Goal: Information Seeking & Learning: Learn about a topic

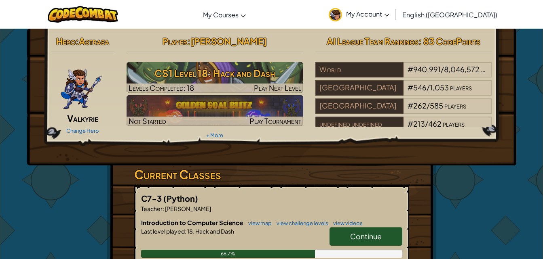
click at [348, 229] on link "Continue" at bounding box center [365, 237] width 73 height 19
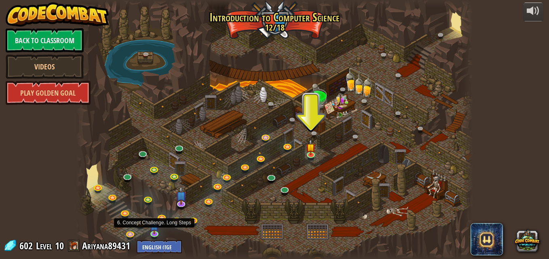
click at [155, 233] on img at bounding box center [154, 227] width 9 height 16
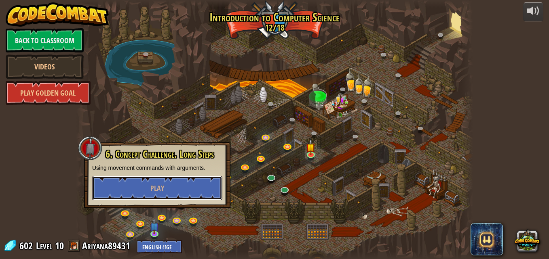
click at [155, 192] on span "Play" at bounding box center [157, 189] width 14 height 10
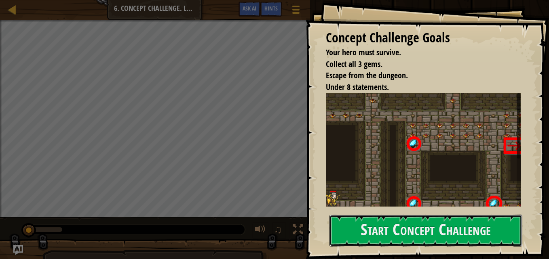
click at [440, 230] on button "Start Concept Challenge" at bounding box center [425, 231] width 193 height 32
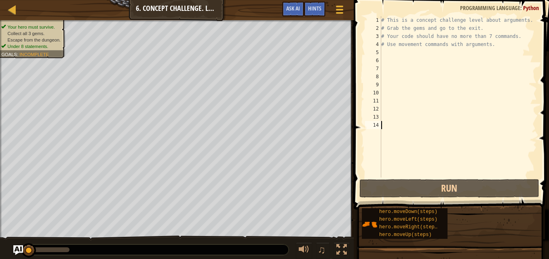
click at [388, 55] on div "# This is a concept challenge level about arguments. # Grab the gems and go to …" at bounding box center [458, 105] width 157 height 178
type textarea "h"
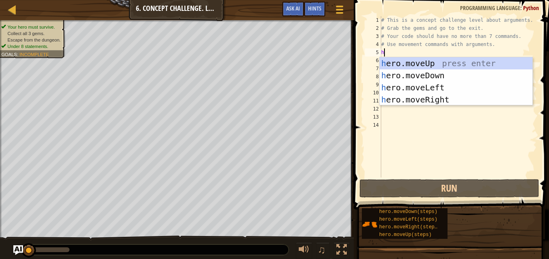
scroll to position [4, 0]
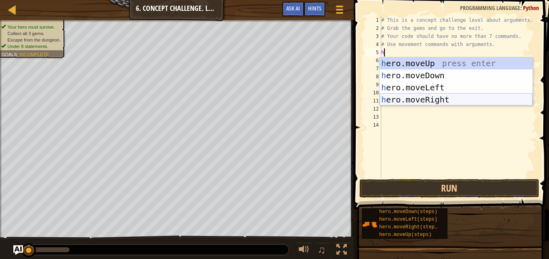
click at [440, 99] on div "h ero.moveUp press enter h ero.moveDown press enter h ero.moveLeft press enter …" at bounding box center [456, 93] width 153 height 73
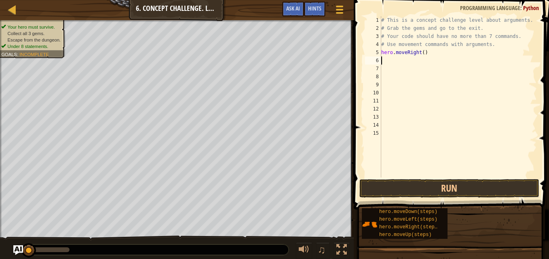
type textarea "h"
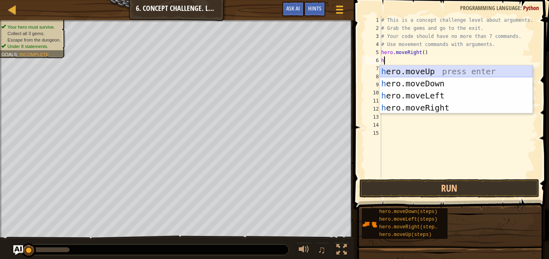
click at [422, 70] on div "h ero.moveUp press enter h ero.moveDown press enter h ero.moveLeft press enter …" at bounding box center [456, 101] width 153 height 73
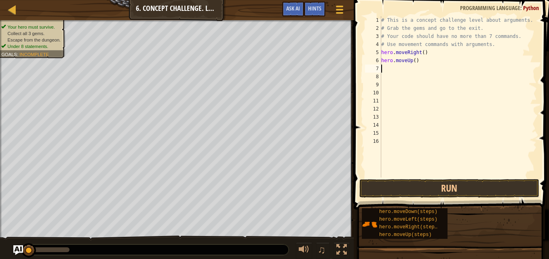
click at [412, 63] on div "# This is a concept challenge level about arguments. # Grab the gems and go to …" at bounding box center [458, 105] width 157 height 178
type textarea "hero.moveUp(3)"
click at [422, 64] on div "# This is a concept challenge level about arguments. # Grab the gems and go to …" at bounding box center [458, 105] width 157 height 178
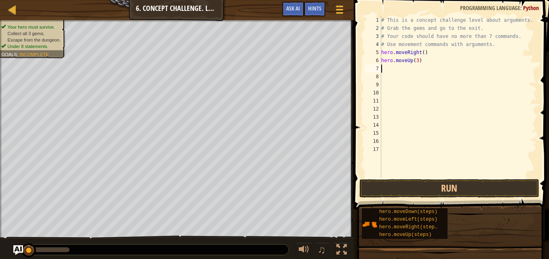
type textarea "h"
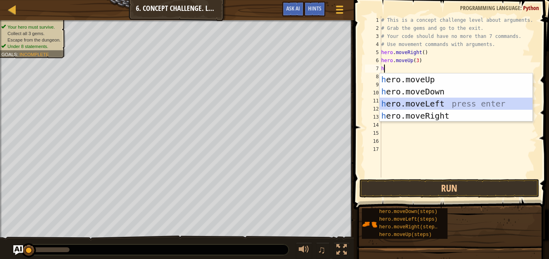
click at [420, 105] on div "h ero.moveUp press enter h ero.moveDown press enter h ero.moveLeft press enter …" at bounding box center [456, 110] width 153 height 73
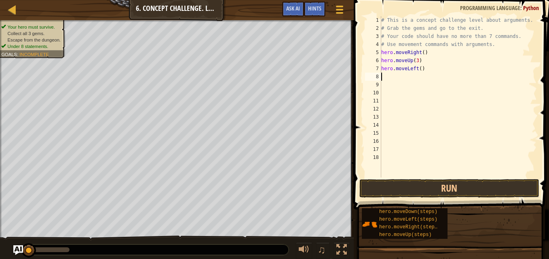
click at [417, 70] on div "# This is a concept challenge level about arguments. # Grab the gems and go to …" at bounding box center [458, 105] width 157 height 178
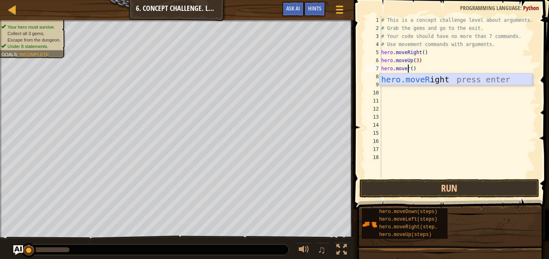
click at [449, 83] on div "hero.moveR ight press enter" at bounding box center [456, 92] width 153 height 36
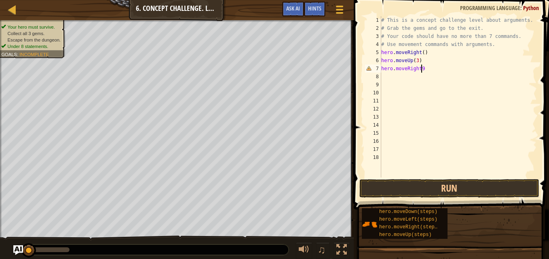
scroll to position [4, 3]
type textarea "hero.moveRight()"
click at [432, 71] on div "# This is a concept challenge level about arguments. # Grab the gems and go to …" at bounding box center [458, 105] width 157 height 178
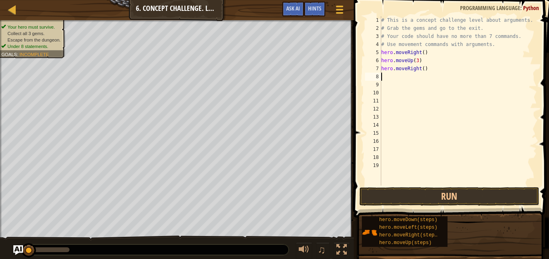
type textarea "h"
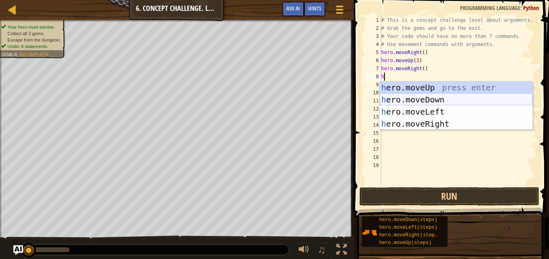
click at [426, 100] on div "h ero.moveUp press enter h ero.moveDown press enter h ero.moveLeft press enter …" at bounding box center [456, 118] width 153 height 73
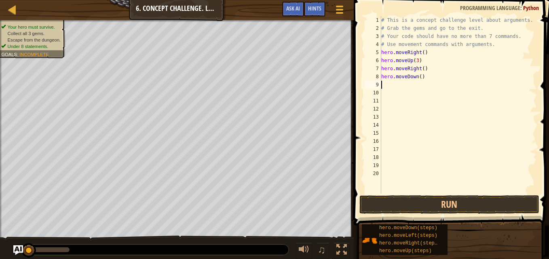
click at [421, 72] on div "# This is a concept challenge level about arguments. # Grab the gems and go to …" at bounding box center [458, 113] width 157 height 194
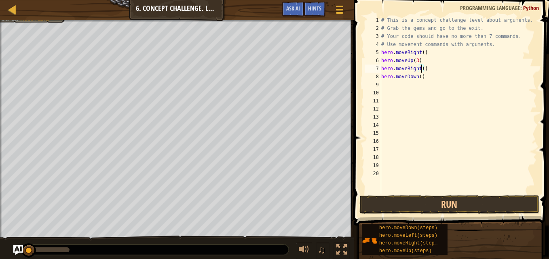
scroll to position [4, 3]
click at [418, 79] on div "# This is a concept challenge level about arguments. # Grab the gems and go to …" at bounding box center [458, 113] width 157 height 194
type textarea "hero.moveDown(3)"
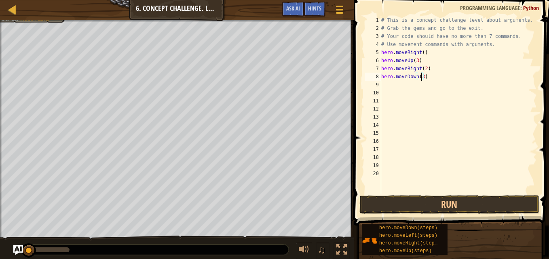
click at [411, 95] on div "# This is a concept challenge level about arguments. # Grab the gems and go to …" at bounding box center [458, 113] width 157 height 194
click at [389, 84] on div "# This is a concept challenge level about arguments. # Grab the gems and go to …" at bounding box center [458, 113] width 157 height 194
type textarea "h"
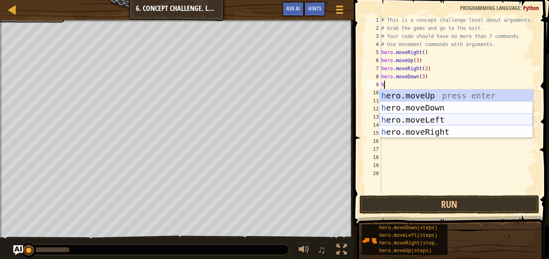
click at [406, 120] on div "h ero.moveUp press enter h ero.moveDown press enter h ero.moveLeft press enter …" at bounding box center [456, 126] width 153 height 73
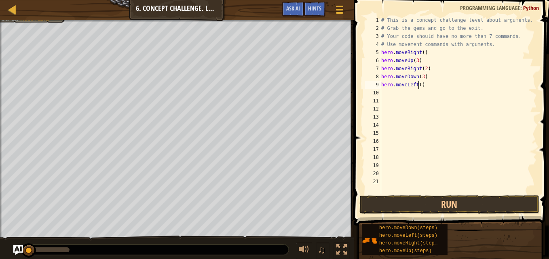
click at [419, 86] on div "# This is a concept challenge level about arguments. # Grab the gems and go to …" at bounding box center [458, 113] width 157 height 194
type textarea "hero.moveLeft()"
click at [393, 100] on div "# This is a concept challenge level about arguments. # Grab the gems and go to …" at bounding box center [458, 113] width 157 height 194
click at [388, 92] on div "# This is a concept challenge level about arguments. # Grab the gems and go to …" at bounding box center [458, 113] width 157 height 194
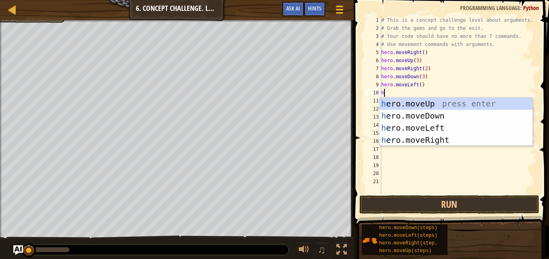
type textarea "h"
click at [408, 103] on div "h ero.moveUp press enter h ero.moveDown press enter h ero.moveLeft press enter …" at bounding box center [456, 134] width 153 height 73
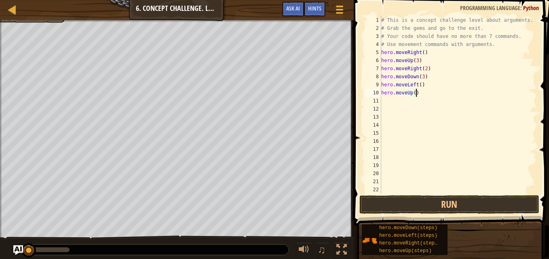
click at [415, 95] on div "# This is a concept challenge level about arguments. # Grab the gems and go to …" at bounding box center [458, 113] width 157 height 194
click at [412, 94] on div "# This is a concept challenge level about arguments. # Grab the gems and go to …" at bounding box center [458, 113] width 157 height 194
type textarea "hero.moveUp(2)"
click at [414, 96] on div "# This is a concept challenge level about arguments. # Grab the gems and go to …" at bounding box center [458, 113] width 157 height 194
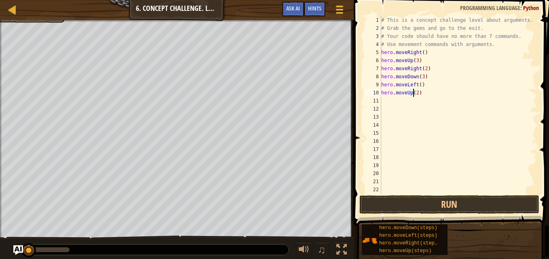
click at [398, 99] on div "# This is a concept challenge level about arguments. # Grab the gems and go to …" at bounding box center [458, 113] width 157 height 194
type textarea "h"
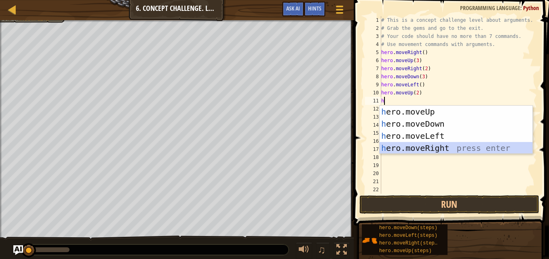
click at [443, 148] on div "h ero.moveUp press enter h ero.moveDown press enter h ero.moveLeft press enter …" at bounding box center [456, 142] width 153 height 73
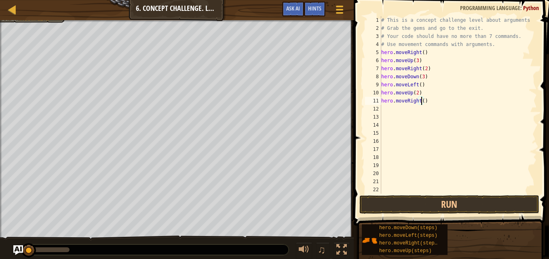
click at [421, 102] on div "# This is a concept challenge level about arguments. # Grab the gems and go to …" at bounding box center [455, 113] width 151 height 194
type textarea "hero.moveRight(3)"
click at [383, 203] on button "Run" at bounding box center [449, 205] width 180 height 19
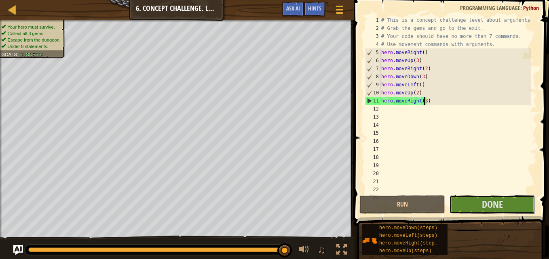
click at [492, 203] on span "Done" at bounding box center [492, 204] width 21 height 13
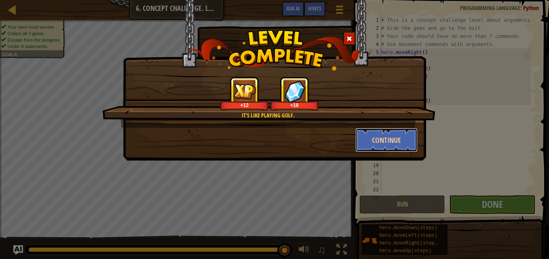
click at [395, 139] on button "Continue" at bounding box center [386, 140] width 63 height 24
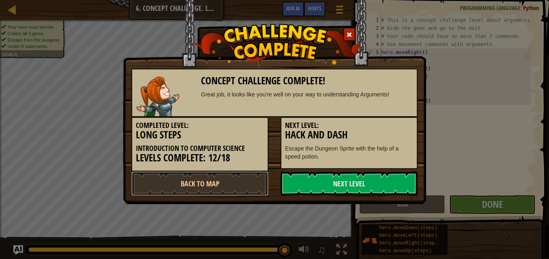
click at [217, 186] on link "Back to Map" at bounding box center [199, 184] width 137 height 24
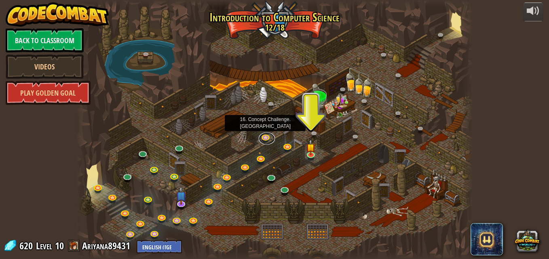
click at [262, 137] on link at bounding box center [267, 139] width 16 height 12
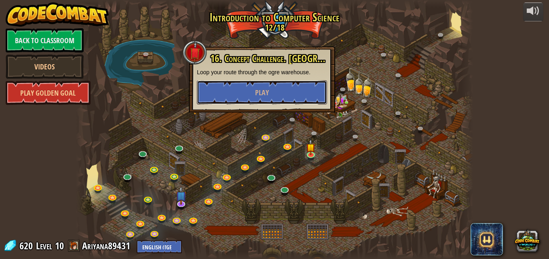
click at [263, 94] on span "Play" at bounding box center [262, 93] width 14 height 10
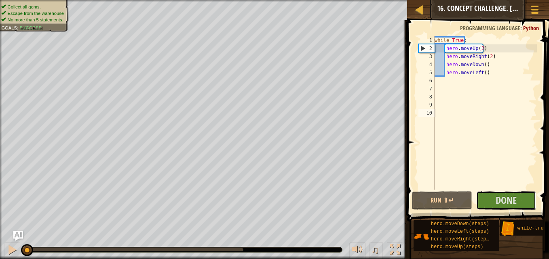
click at [517, 200] on span "Done" at bounding box center [506, 200] width 21 height 13
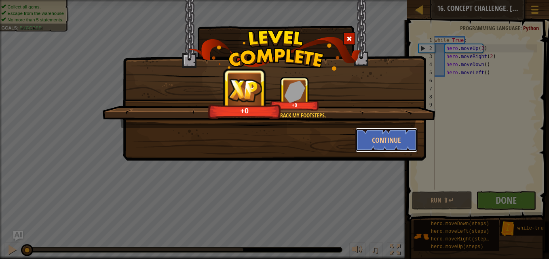
click at [394, 147] on button "Continue" at bounding box center [386, 140] width 63 height 24
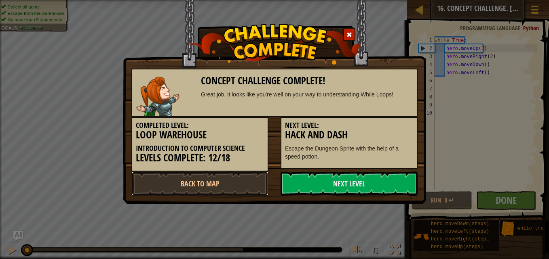
click at [183, 176] on link "Back to Map" at bounding box center [199, 184] width 137 height 24
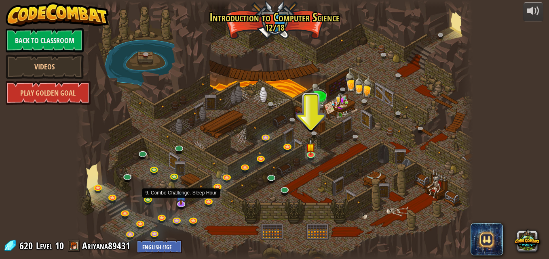
click at [176, 202] on img at bounding box center [180, 195] width 11 height 19
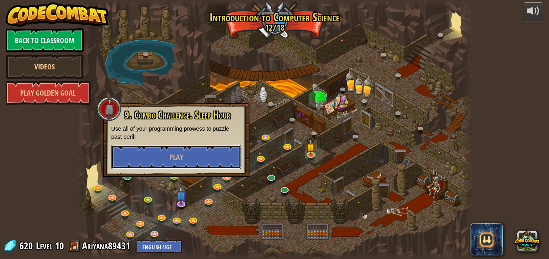
click at [181, 155] on span "Play" at bounding box center [176, 157] width 14 height 10
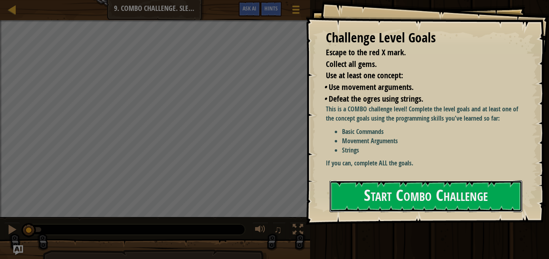
click at [394, 196] on button "Start Combo Challenge" at bounding box center [425, 197] width 193 height 32
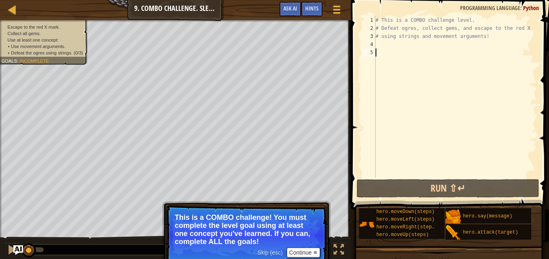
click at [392, 49] on div "# This is a COMBO challenge level. # Defeat [PERSON_NAME], collect gems, and es…" at bounding box center [455, 105] width 163 height 178
click at [385, 43] on div "# This is a COMBO challenge level. # Defeat [PERSON_NAME], collect gems, and es…" at bounding box center [455, 105] width 163 height 178
type textarea "h"
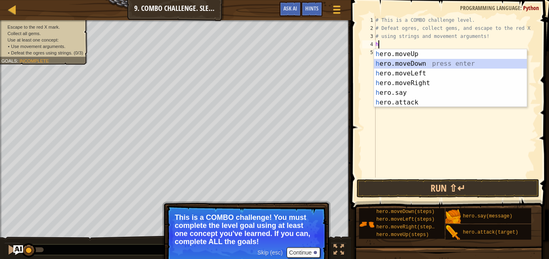
click at [404, 64] on div "h ero.moveUp press enter h ero.moveDown press enter h ero.moveLeft press enter …" at bounding box center [450, 88] width 153 height 78
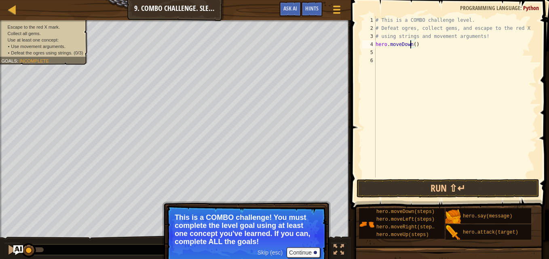
click at [411, 44] on div "# This is a COMBO challenge level. # Defeat [PERSON_NAME], collect gems, and es…" at bounding box center [455, 105] width 163 height 178
type textarea "hero.moveDown()"
drag, startPoint x: 389, startPoint y: 53, endPoint x: 383, endPoint y: 53, distance: 6.5
click at [383, 53] on div "# This is a COMBO challenge level. # Defeat [PERSON_NAME], collect gems, and es…" at bounding box center [455, 105] width 163 height 178
type textarea "h"
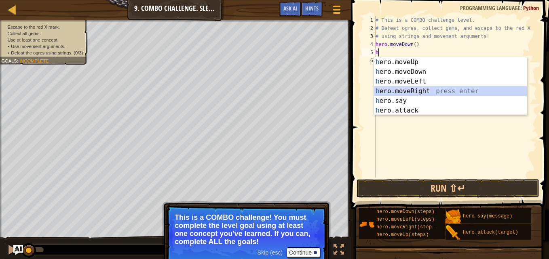
click at [432, 89] on div "h ero.moveUp press enter h ero.moveDown press enter h ero.moveLeft press enter …" at bounding box center [450, 96] width 153 height 78
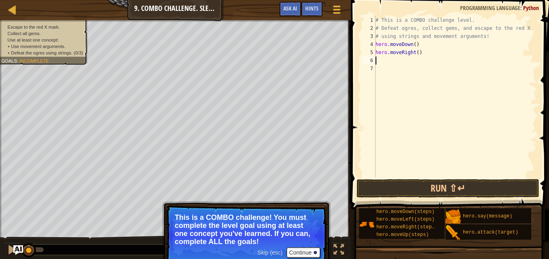
click at [417, 53] on div "# This is a COMBO challenge level. # Defeat [PERSON_NAME], collect gems, and es…" at bounding box center [455, 105] width 163 height 178
type textarea "hero.moveRight(3)"
click at [435, 56] on div "# This is a COMBO challenge level. # Defeat [PERSON_NAME], collect gems, and es…" at bounding box center [455, 105] width 163 height 178
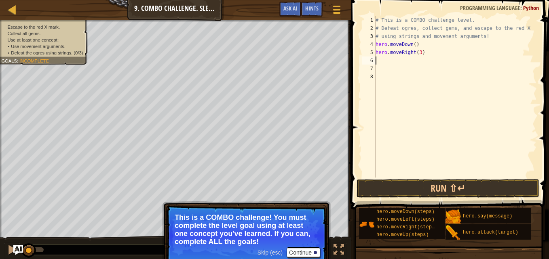
click at [272, 256] on div "Skip (esc) Continue" at bounding box center [288, 253] width 63 height 11
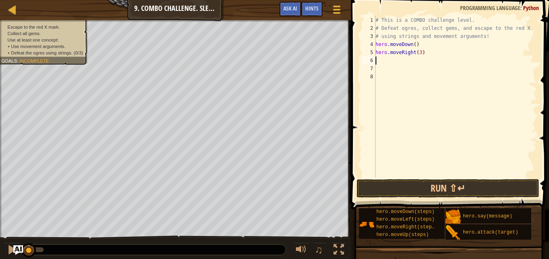
type textarea "h"
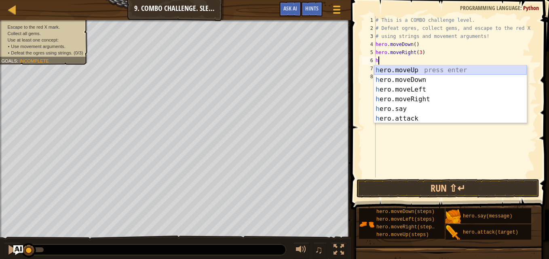
click at [406, 70] on div "h ero.moveUp press enter h ero.moveDown press enter h ero.moveLeft press enter …" at bounding box center [450, 104] width 153 height 78
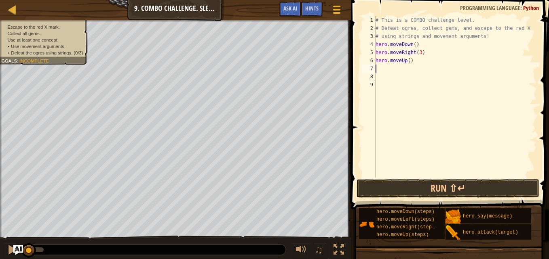
click at [407, 63] on div "# This is a COMBO challenge level. # Defeat [PERSON_NAME], collect gems, and es…" at bounding box center [455, 105] width 163 height 178
type textarea "hero.moveUp()"
click at [416, 76] on div "# This is a COMBO challenge level. # Defeat [PERSON_NAME], collect gems, and es…" at bounding box center [455, 105] width 163 height 178
click at [399, 69] on div "# This is a COMBO challenge level. # Defeat [PERSON_NAME], collect gems, and es…" at bounding box center [455, 105] width 163 height 178
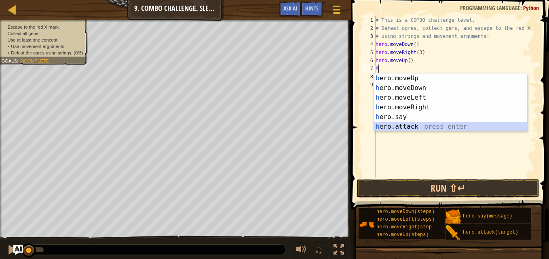
click at [411, 124] on div "h ero.moveUp press enter h ero.moveDown press enter h ero.moveLeft press enter …" at bounding box center [450, 113] width 153 height 78
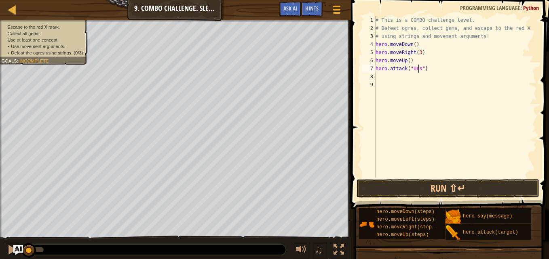
scroll to position [4, 4]
type textarea "hero.attack("Ursa")"
click at [429, 74] on div "# This is a COMBO challenge level. # Defeat [PERSON_NAME], collect gems, and es…" at bounding box center [455, 105] width 163 height 178
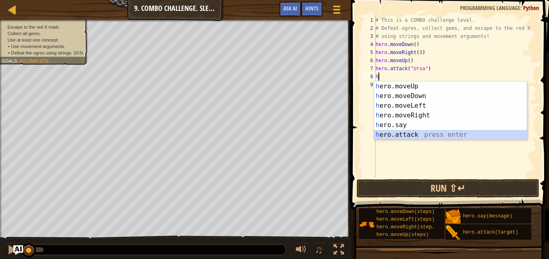
click at [392, 135] on div "h ero.moveUp press enter h ero.moveDown press enter h ero.moveLeft press enter …" at bounding box center [450, 121] width 153 height 78
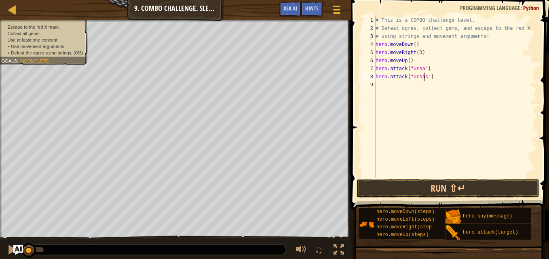
scroll to position [4, 4]
type textarea "hero.attack("Ursa")"
click at [435, 81] on div "# This is a COMBO challenge level. # Defeat [PERSON_NAME], collect gems, and es…" at bounding box center [455, 105] width 163 height 178
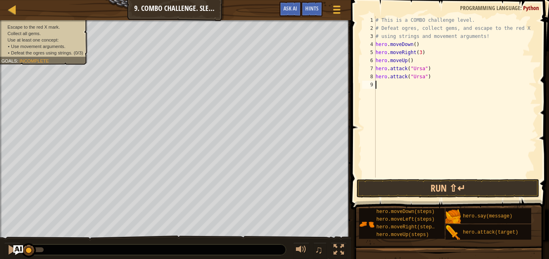
type textarea "h"
click at [420, 52] on div "# This is a COMBO challenge level. # Defeat [PERSON_NAME], collect gems, and es…" at bounding box center [456, 105] width 160 height 178
click at [439, 78] on div "# This is a COMBO challenge level. # Defeat [PERSON_NAME], collect gems, and es…" at bounding box center [456, 105] width 160 height 178
type textarea "hero.attack("Ursa")"
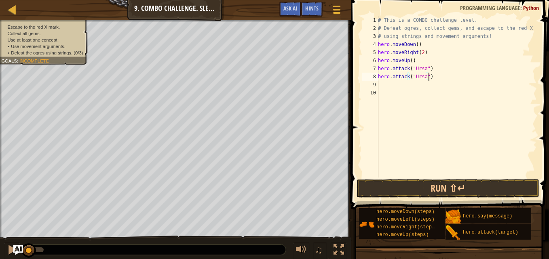
scroll to position [4, 0]
type textarea "h"
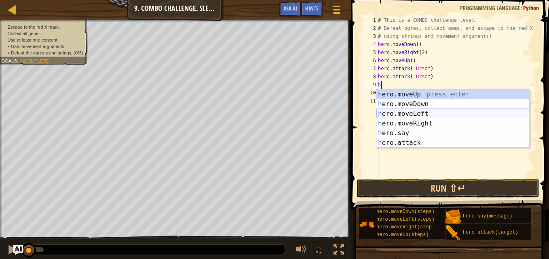
click at [417, 111] on div "h ero.moveUp press enter h ero.moveDown press enter h ero.moveLeft press enter …" at bounding box center [452, 129] width 153 height 78
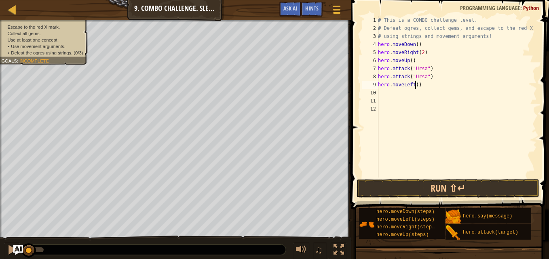
click at [416, 89] on div "# This is a COMBO challenge level. # Defeat [PERSON_NAME], collect gems, and es…" at bounding box center [456, 105] width 160 height 178
type textarea "hero.moveLeft(2)"
click at [435, 99] on div "# This is a COMBO challenge level. # Defeat [PERSON_NAME], collect gems, and es…" at bounding box center [456, 105] width 160 height 178
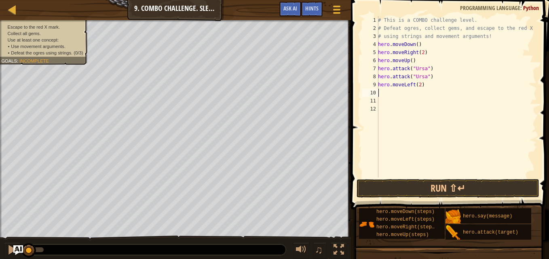
click at [411, 97] on div "# This is a COMBO challenge level. # Defeat [PERSON_NAME], collect gems, and es…" at bounding box center [456, 105] width 160 height 178
type textarea "h"
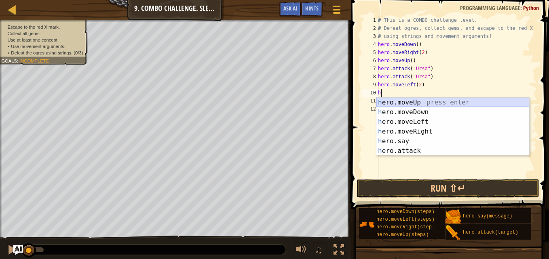
click at [413, 103] on div "h ero.moveUp press enter h ero.moveDown press enter h ero.moveLeft press enter …" at bounding box center [452, 137] width 153 height 78
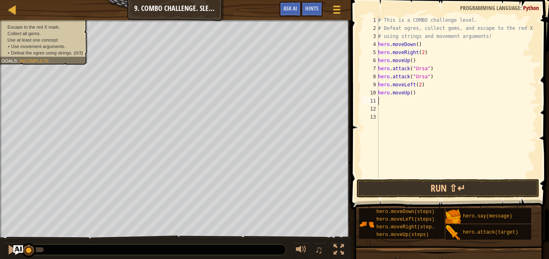
click at [41, 61] on span "Incomplete" at bounding box center [34, 60] width 30 height 5
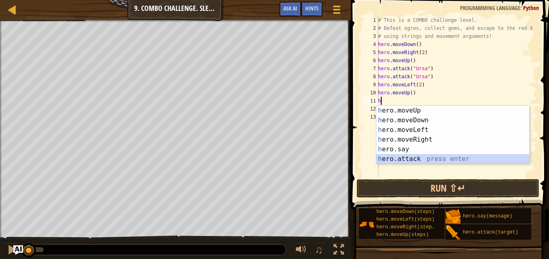
click at [412, 158] on div "h ero.moveUp press enter h ero.moveDown press enter h ero.moveLeft press enter …" at bounding box center [452, 145] width 153 height 78
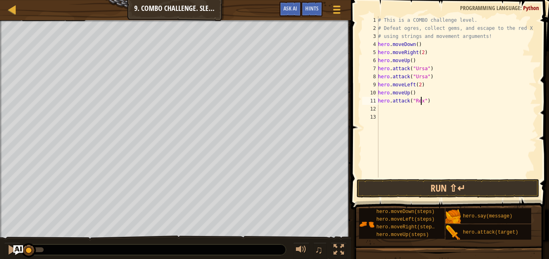
scroll to position [4, 4]
type textarea "hero.attack("Rexxar")"
click at [442, 103] on div "# This is a COMBO challenge level. # Defeat [PERSON_NAME], collect gems, and es…" at bounding box center [456, 105] width 160 height 178
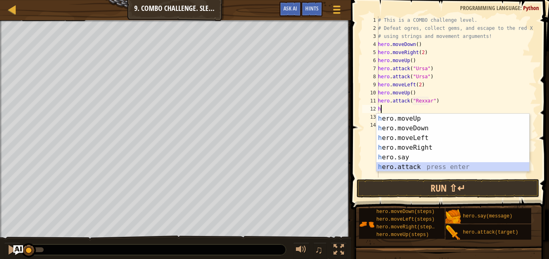
click at [397, 168] on div "h ero.moveUp press enter h ero.moveDown press enter h ero.moveLeft press enter …" at bounding box center [452, 153] width 153 height 78
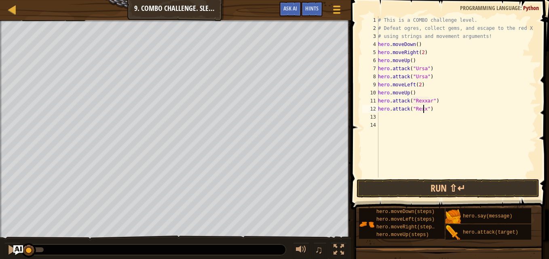
type textarea "hero.attack("Rexxar")"
click at [449, 112] on div "# This is a COMBO challenge level. # Defeat [PERSON_NAME], collect gems, and es…" at bounding box center [456, 105] width 160 height 178
type textarea "m"
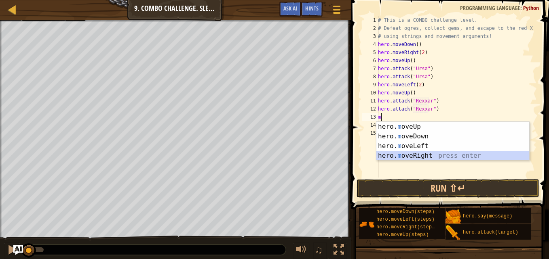
click at [427, 155] on div "hero. m oveUp press enter hero. m oveDown press enter hero. m oveLeft press ent…" at bounding box center [452, 151] width 153 height 58
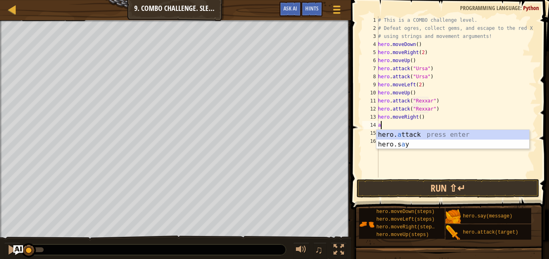
click at [405, 133] on div "hero. a ttack press enter hero.s a y press enter" at bounding box center [452, 149] width 153 height 39
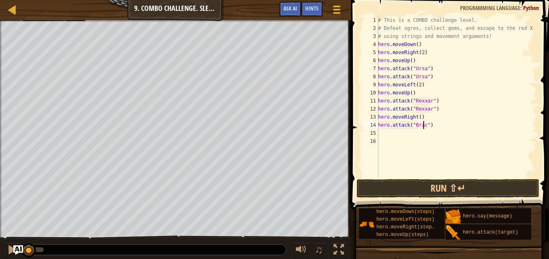
type textarea "hero.attack("Brack")"
click at [437, 129] on div "# This is a COMBO challenge level. # Defeat [PERSON_NAME], collect gems, and es…" at bounding box center [456, 105] width 160 height 178
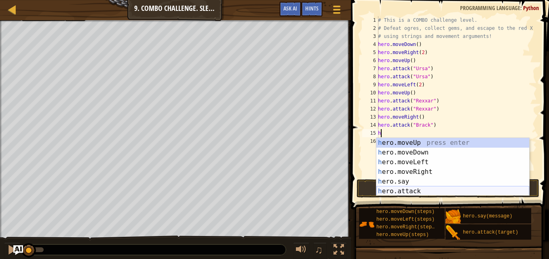
click at [409, 192] on div "h ero.moveUp press enter h ero.moveDown press enter h ero.moveLeft press enter …" at bounding box center [452, 177] width 153 height 78
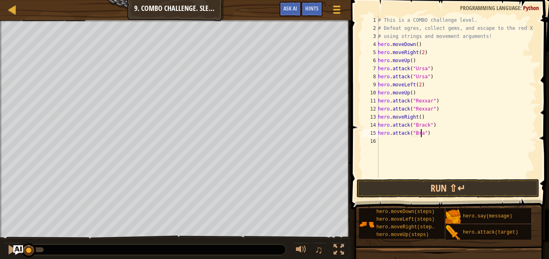
type textarea "hero.attack("Brack")"
click at [441, 141] on div "# This is a COMBO challenge level. # Defeat [PERSON_NAME], collect gems, and es…" at bounding box center [456, 105] width 160 height 178
type textarea "h"
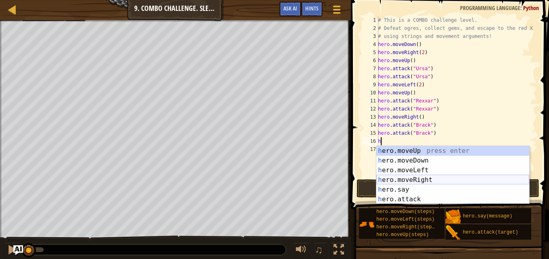
click at [419, 178] on div "h ero.moveUp press enter h ero.moveDown press enter h ero.moveLeft press enter …" at bounding box center [452, 185] width 153 height 78
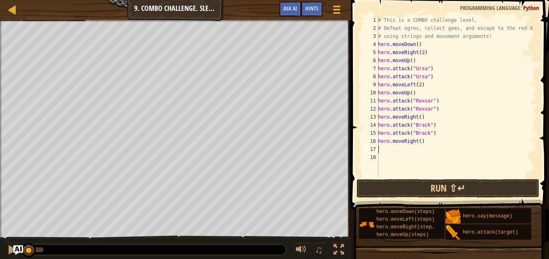
click at [418, 143] on div "# This is a COMBO challenge level. # Defeat [PERSON_NAME], collect gems, and es…" at bounding box center [456, 105] width 160 height 178
type textarea "hero.moveRight(2)"
click at [428, 189] on button "Run ⇧↵" at bounding box center [448, 188] width 183 height 19
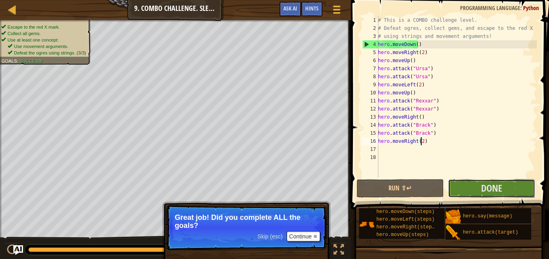
click at [493, 186] on span "Done" at bounding box center [491, 188] width 21 height 13
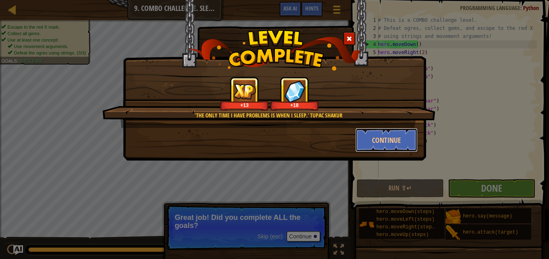
click at [387, 135] on button "Continue" at bounding box center [386, 140] width 63 height 24
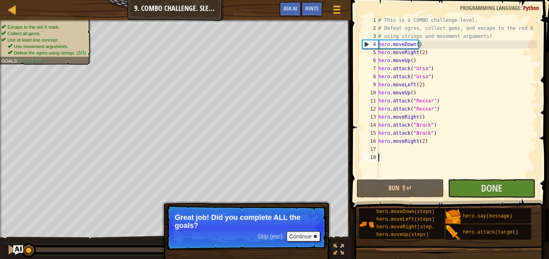
drag, startPoint x: 500, startPoint y: 188, endPoint x: 404, endPoint y: 165, distance: 98.4
click at [404, 165] on div "# This is a COMBO challenge level. # Defeat ogres, collect gems, and escape to …" at bounding box center [457, 105] width 160 height 178
click at [496, 181] on button "Done" at bounding box center [491, 188] width 87 height 19
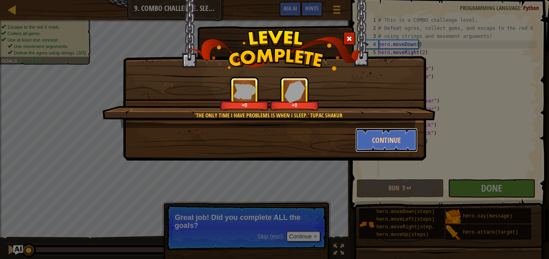
click at [396, 141] on button "Continue" at bounding box center [386, 140] width 63 height 24
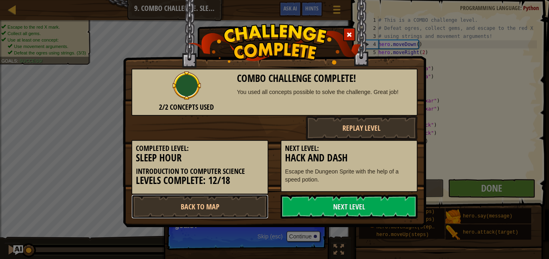
click at [238, 209] on link "Back to Map" at bounding box center [199, 207] width 137 height 24
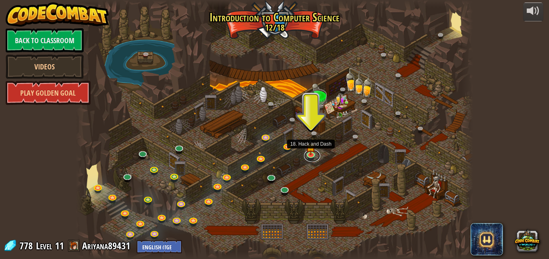
click at [313, 155] on link at bounding box center [312, 156] width 16 height 12
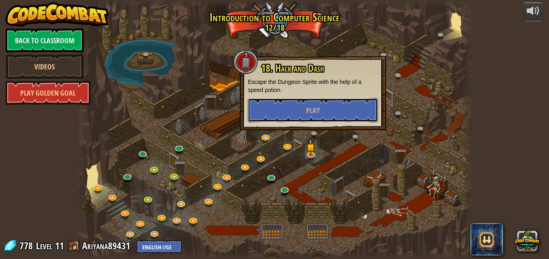
click at [303, 108] on button "Play" at bounding box center [313, 110] width 130 height 24
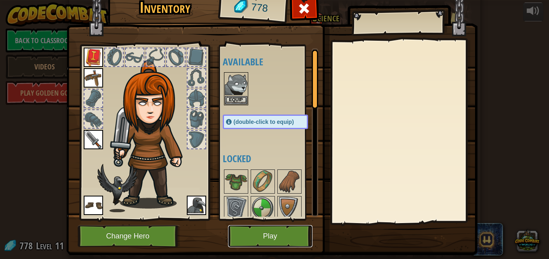
click at [256, 228] on button "Play" at bounding box center [270, 237] width 84 height 22
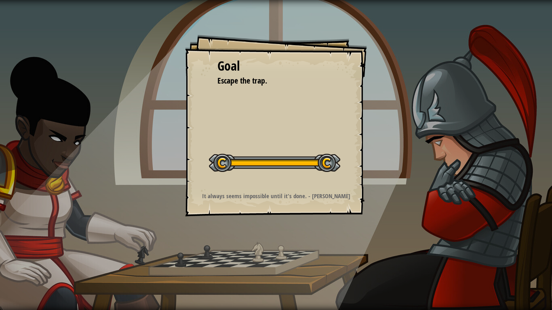
click at [350, 111] on div "Goal Escape the trap. Start Level Error loading from server. Try refreshing the…" at bounding box center [276, 126] width 182 height 182
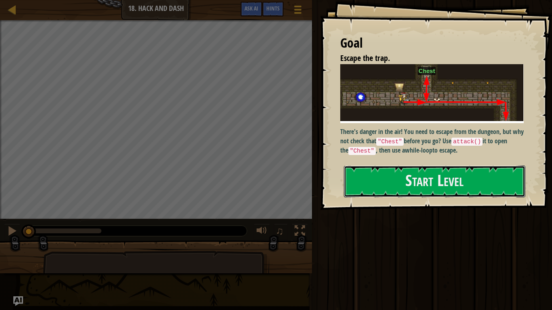
click at [378, 181] on button "Start Level" at bounding box center [434, 182] width 181 height 32
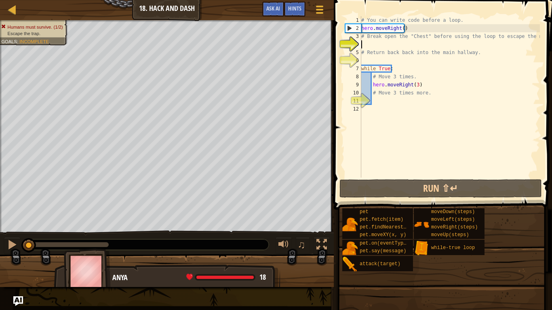
click at [376, 48] on div "# You can write code before a loop. hero . moveRight ( ) # Break open the "Ches…" at bounding box center [450, 105] width 180 height 178
type textarea "h"
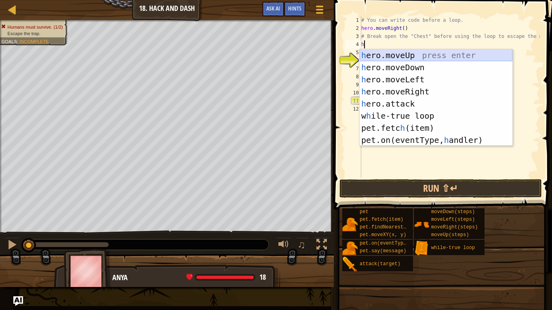
click at [392, 53] on div "h ero.moveUp press enter h ero.moveDown press enter h ero.moveLeft press enter …" at bounding box center [436, 109] width 153 height 121
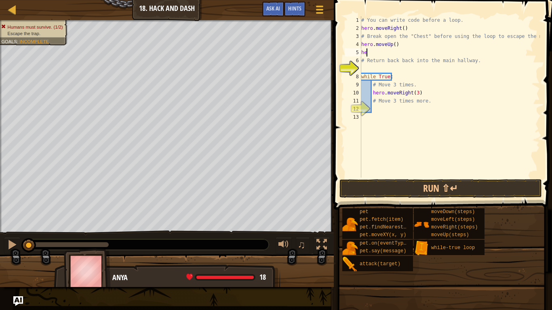
type textarea "h"
type textarea "j"
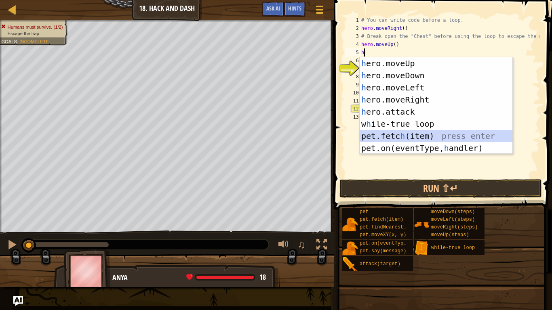
click at [405, 134] on div "h ero.moveUp press enter h ero.moveDown press enter h ero.moveLeft press enter …" at bounding box center [436, 117] width 153 height 121
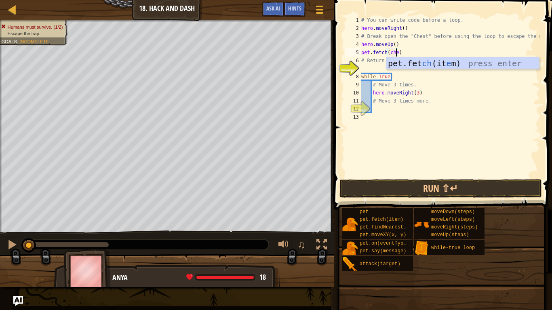
scroll to position [4, 3]
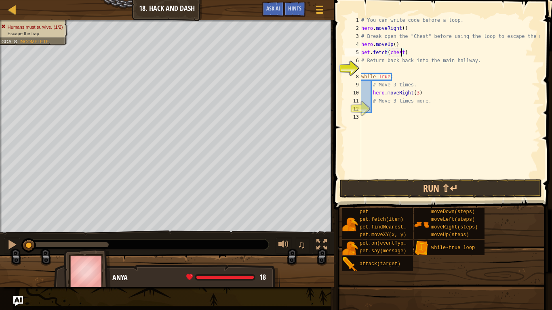
click at [392, 53] on div "# You can write code before a loop. hero . moveRight ( ) # Break open the "Ches…" at bounding box center [450, 105] width 180 height 178
click at [435, 188] on button "Run ⇧↵" at bounding box center [441, 188] width 203 height 19
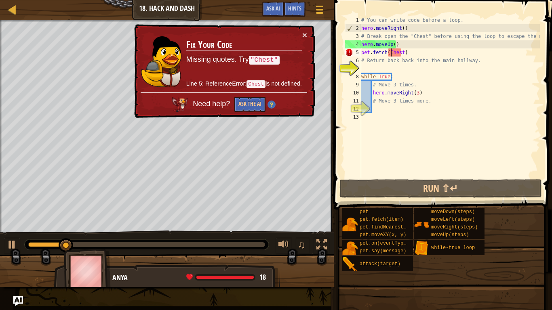
click at [391, 53] on div "# You can write code before a loop. hero . moveRight ( ) # Break open the "Ches…" at bounding box center [450, 105] width 180 height 178
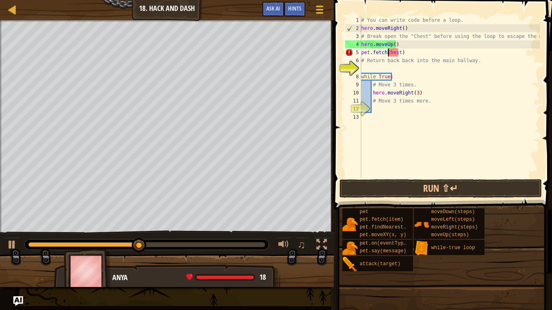
type textarea "pet.fetch(chest)"
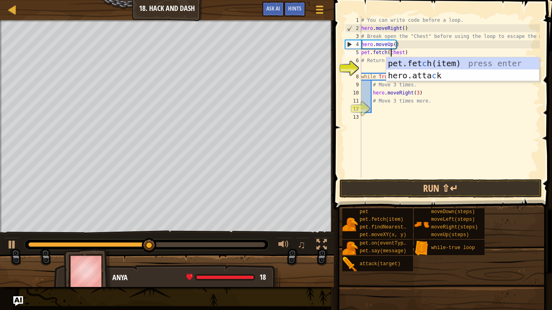
click at [374, 68] on div "# You can write code before a loop. hero . moveRight ( ) # Break open the "Ches…" at bounding box center [450, 105] width 180 height 178
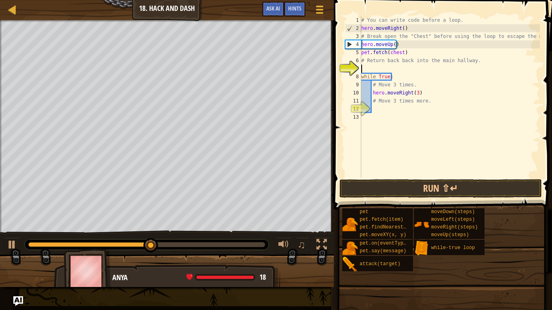
scroll to position [4, 0]
click at [434, 184] on button "Run ⇧↵" at bounding box center [441, 188] width 203 height 19
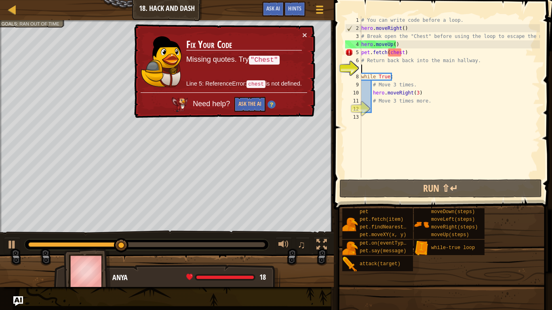
click at [393, 57] on div "# You can write code before a loop. hero . moveRight ( ) # Break open the "Ches…" at bounding box center [450, 105] width 180 height 178
click at [388, 54] on div "# You can write code before a loop. hero . moveRight ( ) # Break open the "Ches…" at bounding box center [450, 105] width 180 height 178
click at [390, 53] on div "# You can write code before a loop. hero . moveRight ( ) # Break open the "Ches…" at bounding box center [450, 105] width 180 height 178
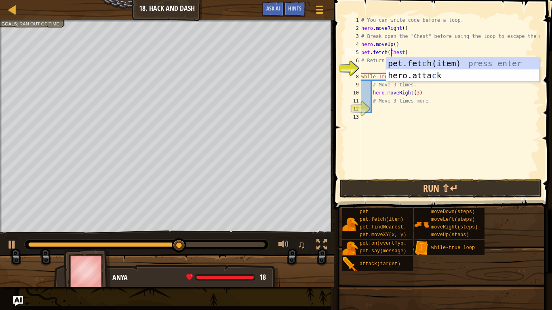
scroll to position [4, 2]
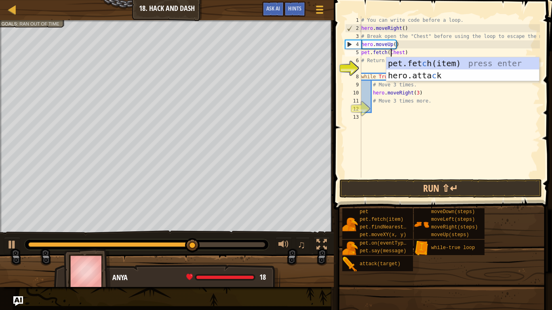
type textarea "pet.fetch(Chest)"
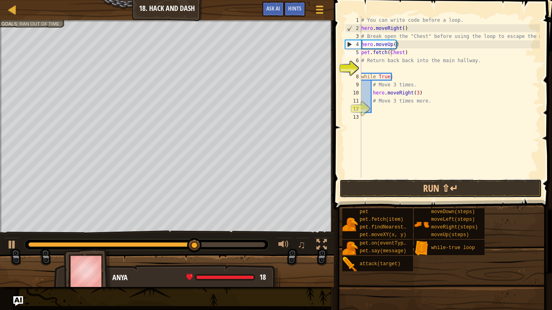
click at [388, 186] on button "Run ⇧↵" at bounding box center [441, 188] width 203 height 19
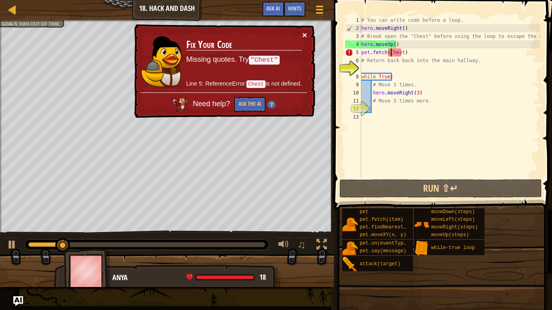
click at [304, 34] on button "×" at bounding box center [304, 35] width 5 height 8
click at [307, 45] on div "× Fix Your Code Missing quotes. Try "Chest" Line 5: ReferenceError: Chest is no…" at bounding box center [224, 71] width 184 height 95
click at [306, 38] on button "×" at bounding box center [304, 34] width 5 height 8
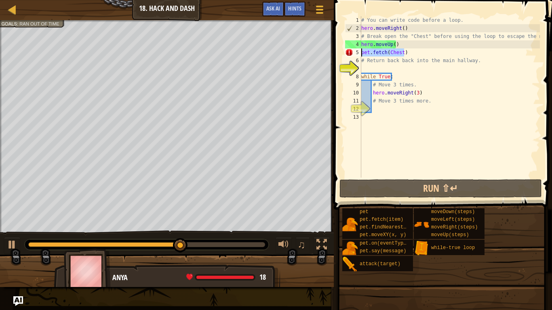
drag, startPoint x: 408, startPoint y: 54, endPoint x: 361, endPoint y: 54, distance: 46.9
click at [361, 54] on div "pet.fetch(Chest) 1 2 3 4 5 6 7 8 9 10 11 12 13 # You can write code before a lo…" at bounding box center [442, 97] width 196 height 162
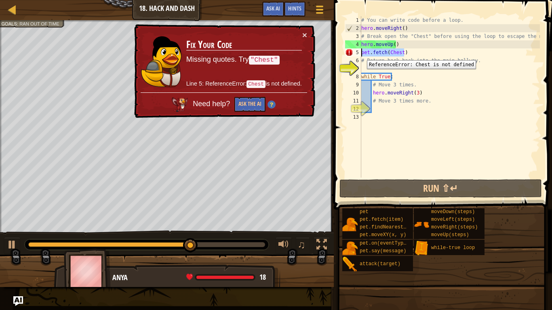
scroll to position [4, 0]
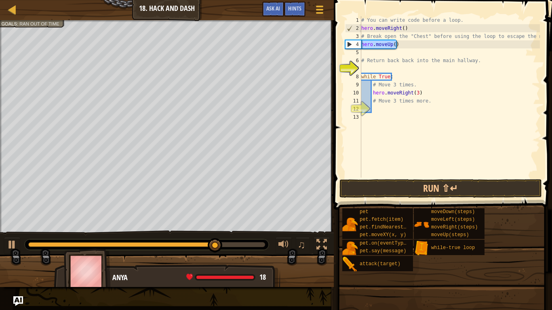
drag, startPoint x: 396, startPoint y: 47, endPoint x: 362, endPoint y: 46, distance: 34.0
click at [362, 46] on div "# You can write code before a loop. hero . moveRight ( ) # Break open the "Ches…" at bounding box center [450, 105] width 180 height 178
type textarea "hero.moveUp()"
click at [333, 64] on span at bounding box center [443, 94] width 225 height 234
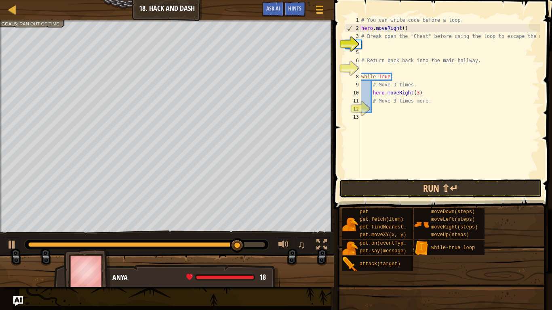
click at [405, 187] on button "Run ⇧↵" at bounding box center [441, 188] width 203 height 19
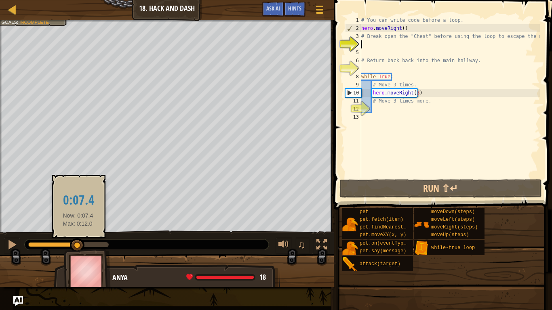
drag, startPoint x: 65, startPoint y: 244, endPoint x: 80, endPoint y: 240, distance: 15.4
click at [80, 240] on div at bounding box center [77, 245] width 15 height 15
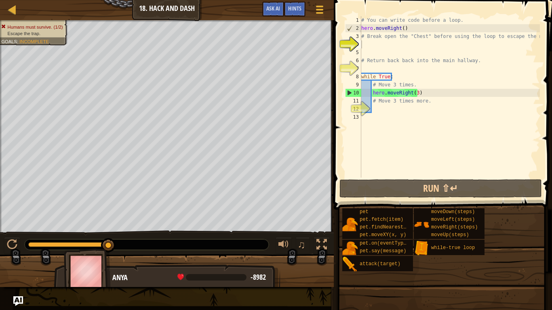
click at [300, 8] on span "Hints" at bounding box center [294, 8] width 13 height 8
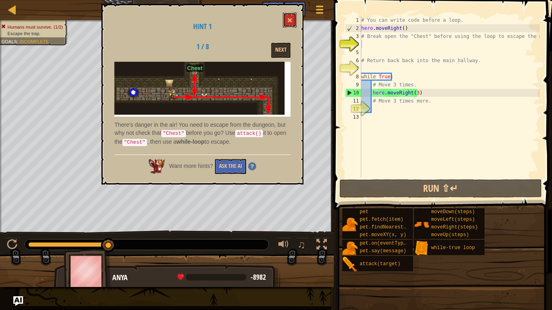
click at [289, 21] on span at bounding box center [290, 20] width 6 height 6
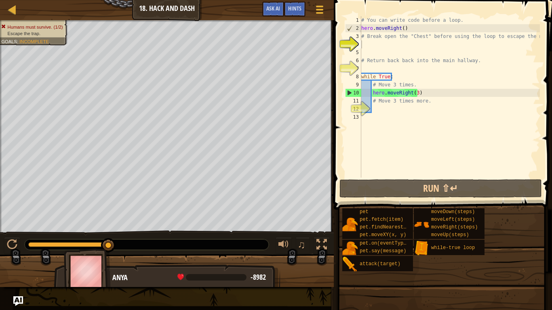
type textarea "hero.moveRight(3)"
click at [425, 94] on div "# You can write code before a loop. hero . moveRight ( ) # Break open the "Ches…" at bounding box center [450, 105] width 180 height 178
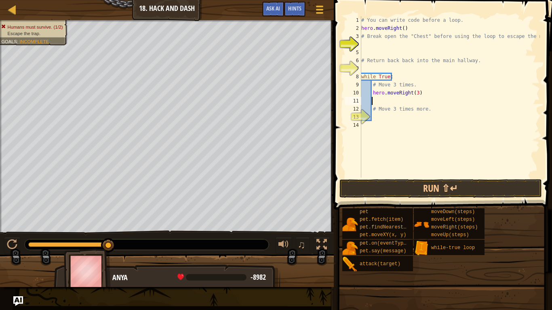
type textarea "h"
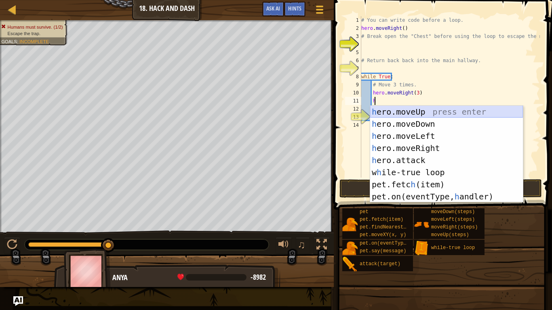
click at [430, 120] on div "h ero.moveUp press enter h ero.moveDown press enter h ero.moveLeft press enter …" at bounding box center [446, 166] width 153 height 121
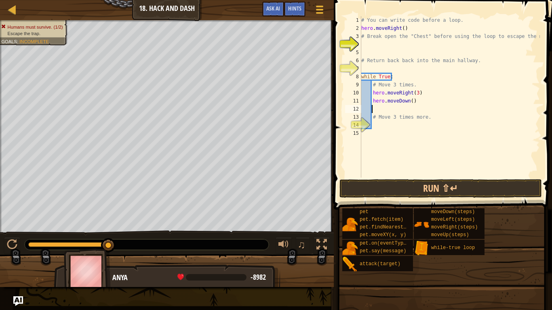
click at [408, 103] on div "# You can write code before a loop. hero . moveRight ( ) # Break open the "Ches…" at bounding box center [450, 105] width 180 height 178
click at [409, 102] on div "# You can write code before a loop. hero . moveRight ( ) # Break open the "Ches…" at bounding box center [450, 105] width 180 height 178
type textarea "hero.moveDown(3)"
click at [387, 42] on div "# You can write code before a loop. hero . moveRight ( ) # Break open the "Ches…" at bounding box center [450, 105] width 180 height 178
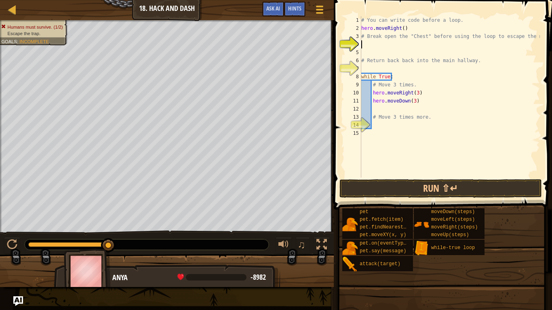
scroll to position [4, 0]
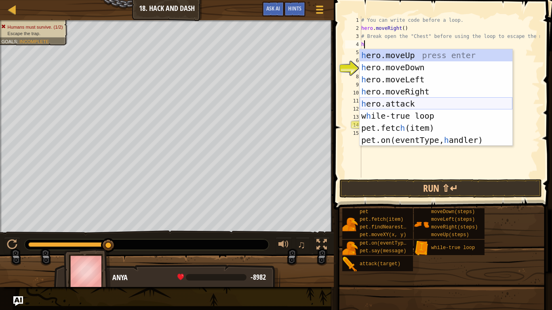
click at [398, 103] on div "h ero.moveUp press enter h ero.moveDown press enter h ero.moveLeft press enter …" at bounding box center [436, 109] width 153 height 121
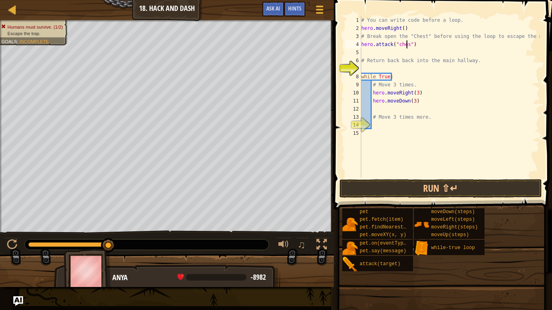
scroll to position [4, 4]
type textarea "hero.attack("chest")"
click at [423, 177] on div "# You can write code before a loop. hero . moveRight ( ) # Break open the "Ches…" at bounding box center [450, 105] width 180 height 178
click at [417, 187] on button "Run ⇧↵" at bounding box center [441, 188] width 203 height 19
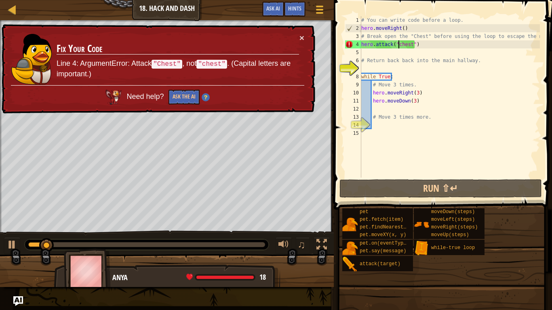
click at [398, 48] on div "# You can write code before a loop. hero . moveRight ( ) # Break open the "Ches…" at bounding box center [450, 105] width 180 height 178
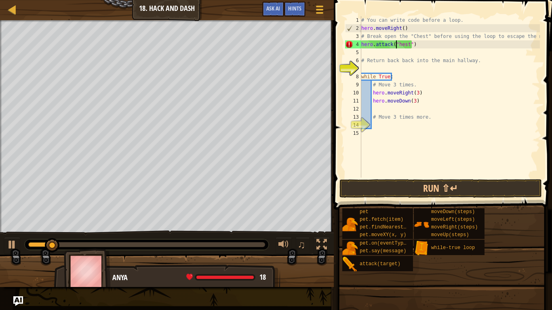
scroll to position [4, 3]
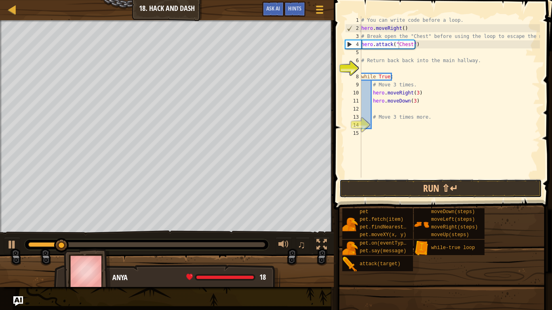
click at [426, 184] on button "Run ⇧↵" at bounding box center [441, 188] width 203 height 19
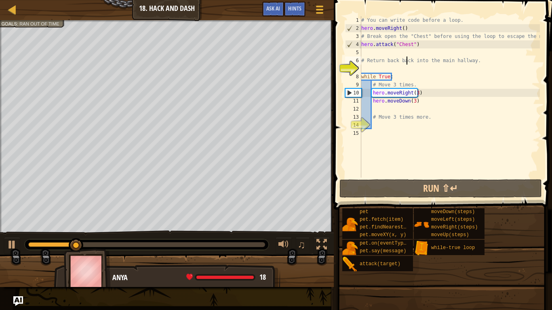
click at [405, 57] on div "# You can write code before a loop. hero . moveRight ( ) # Break open the "Ches…" at bounding box center [450, 105] width 180 height 178
type textarea "# Return back back into the main hallway."
click at [384, 53] on div "# You can write code before a loop. hero . moveRight ( ) # Break open the "Ches…" at bounding box center [450, 105] width 180 height 178
type textarea "j"
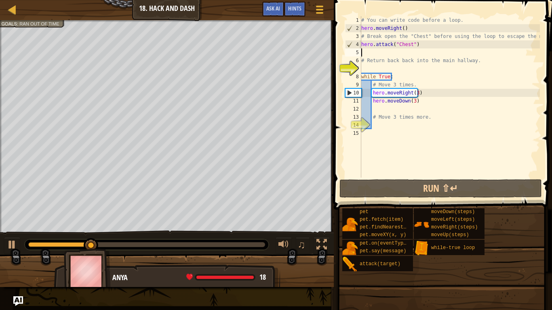
type textarea "g"
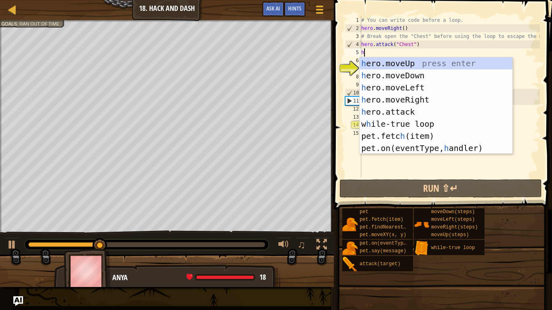
type textarea "h"
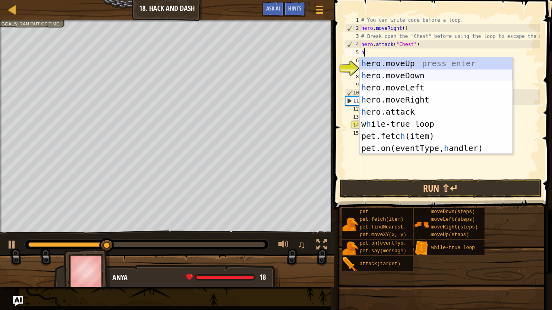
click at [399, 70] on div "h ero.moveUp press enter h ero.moveDown press enter h ero.moveLeft press enter …" at bounding box center [436, 117] width 153 height 121
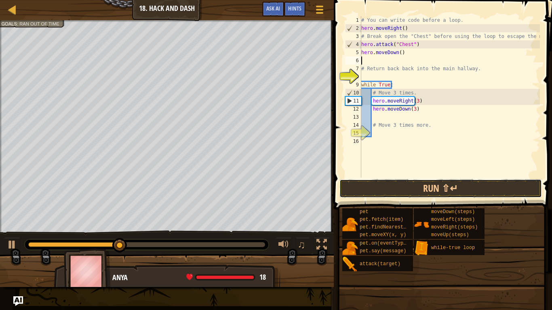
click at [438, 190] on button "Run ⇧↵" at bounding box center [441, 188] width 203 height 19
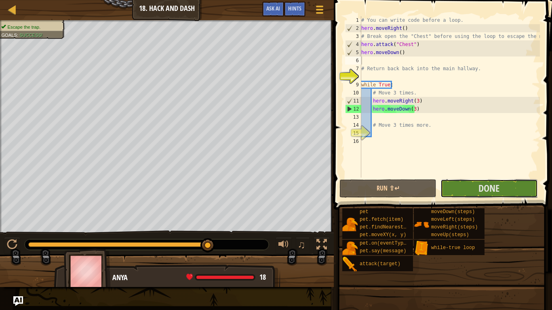
click at [470, 189] on button "Done" at bounding box center [489, 188] width 97 height 19
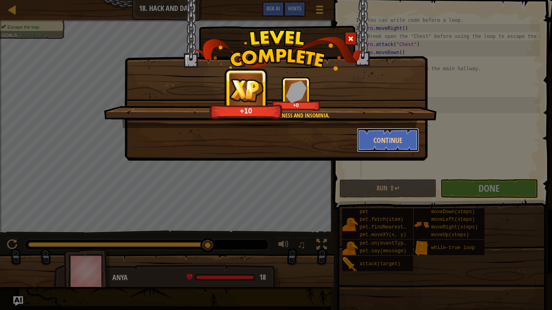
click at [385, 133] on button "Continue" at bounding box center [388, 140] width 63 height 24
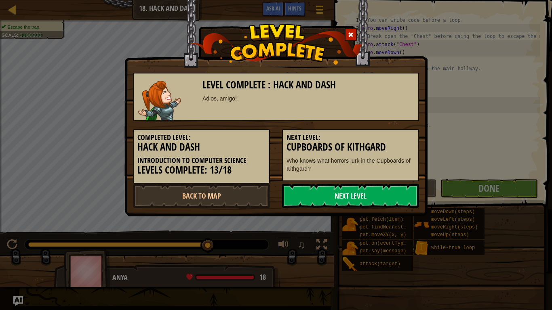
click at [331, 201] on link "Next Level" at bounding box center [350, 196] width 137 height 24
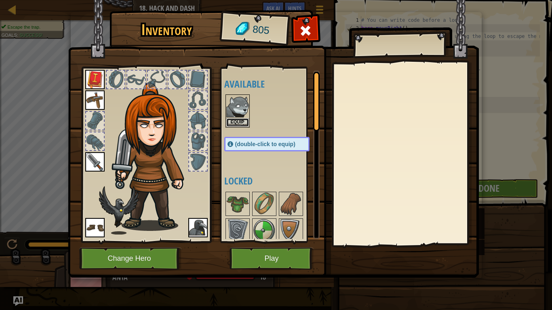
click at [243, 118] on button "Equip" at bounding box center [237, 122] width 23 height 8
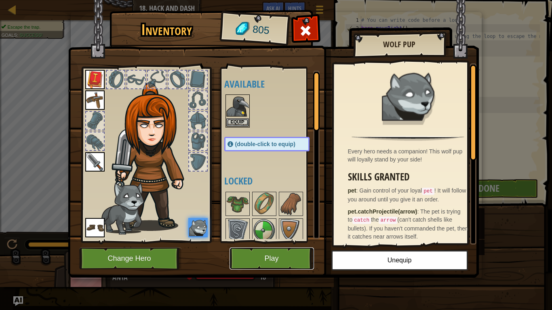
click at [282, 259] on button "Play" at bounding box center [272, 259] width 84 height 22
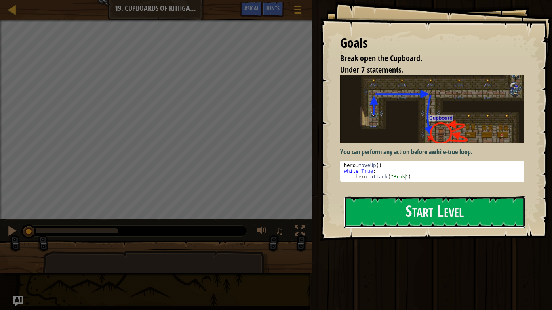
click at [442, 213] on button "Start Level" at bounding box center [434, 212] width 181 height 32
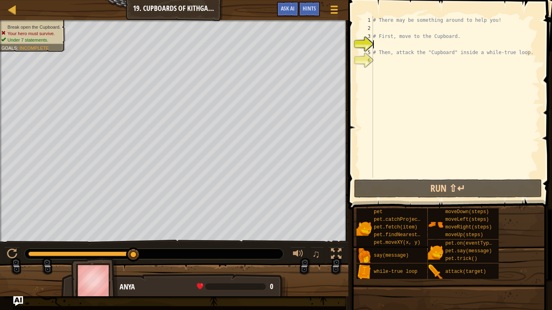
type textarea "h"
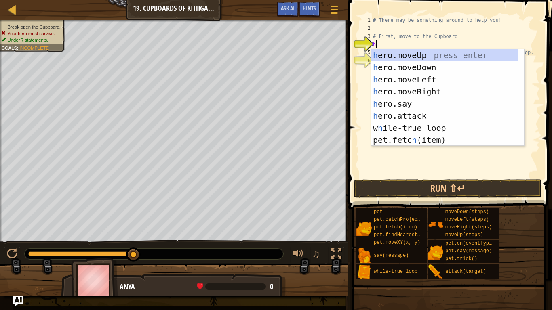
scroll to position [4, 0]
click at [407, 55] on div "h ero.moveUp press enter h ero.moveDown press enter h ero.moveLeft press enter …" at bounding box center [444, 109] width 147 height 121
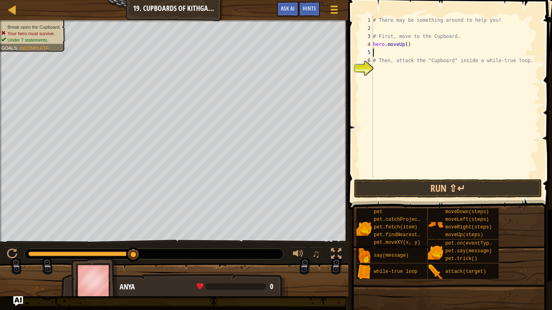
type textarea "h"
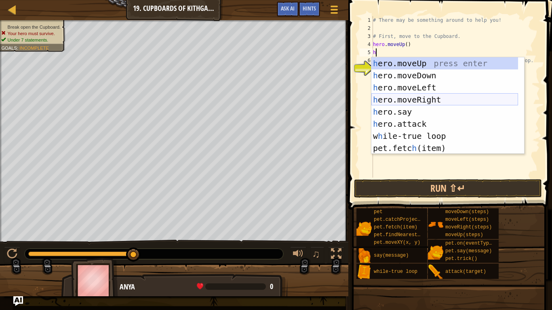
click at [432, 100] on div "h ero.moveUp press enter h ero.moveDown press enter h ero.moveLeft press enter …" at bounding box center [444, 117] width 147 height 121
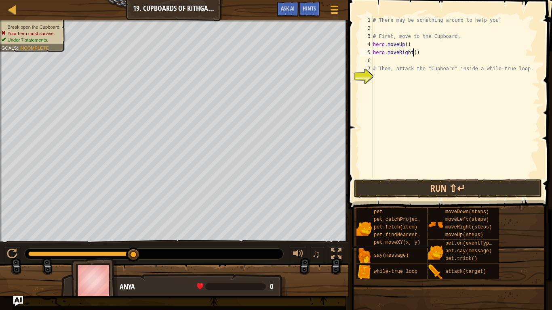
click at [413, 51] on div "# There may be something around to help you! # First, move to the Cupboard. her…" at bounding box center [455, 105] width 169 height 178
type textarea "hero.moveRight(2)"
click at [426, 52] on div "# There may be something around to help you! # First, move to the Cupboard. her…" at bounding box center [455, 105] width 169 height 178
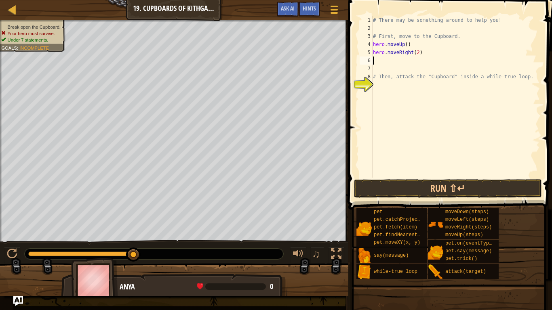
type textarea "h"
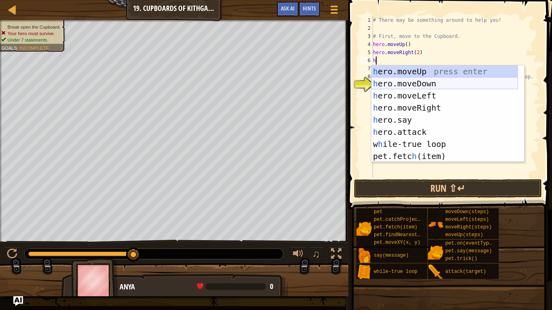
click at [430, 80] on div "h ero.moveUp press enter h ero.moveDown press enter h ero.moveLeft press enter …" at bounding box center [444, 125] width 147 height 121
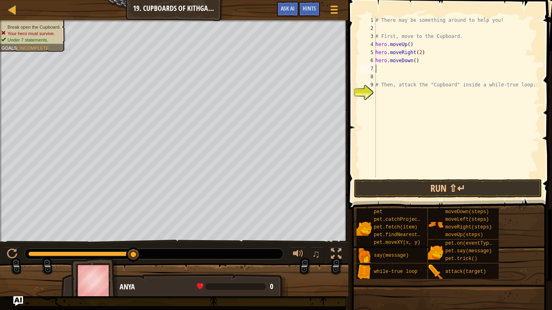
click at [413, 62] on div "# There may be something around to help you! # First, move to the Cupboard. her…" at bounding box center [457, 105] width 166 height 178
type textarea "hero.moveDown(3)"
click at [425, 60] on div "# There may be something around to help you! # First, move to the Cupboard. her…" at bounding box center [457, 105] width 166 height 178
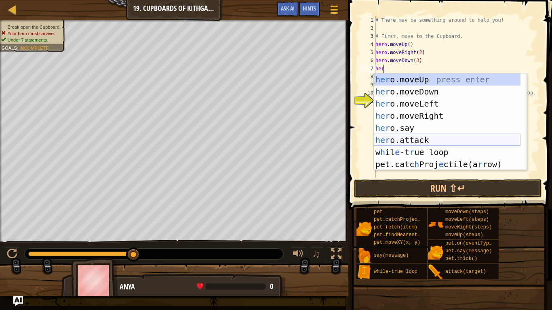
click at [404, 139] on div "her o.moveUp press enter her o.moveDown press enter her o.moveLeft press enter …" at bounding box center [447, 134] width 147 height 121
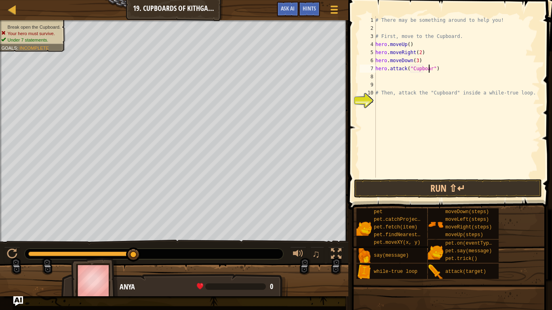
scroll to position [4, 4]
click at [445, 63] on div "# There may be something around to help you! # First, move to the Cupboard. her…" at bounding box center [457, 105] width 166 height 178
click at [444, 68] on div "# There may be something around to help you! # First, move to the Cupboard. her…" at bounding box center [457, 105] width 166 height 178
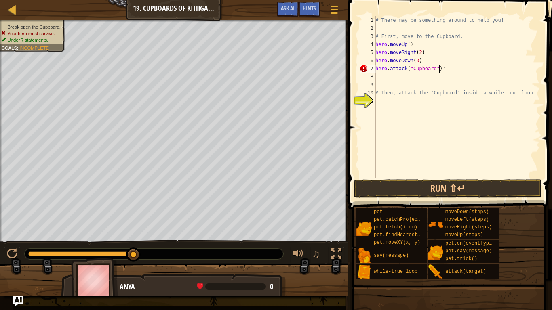
type textarea "hero.attack("Cupboard")"
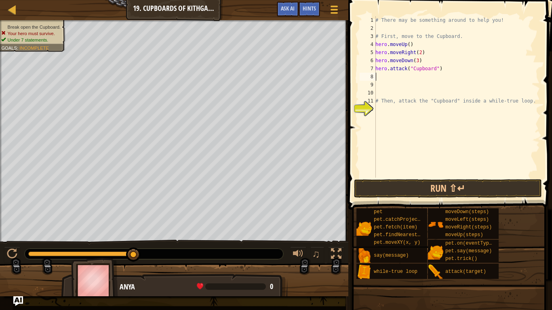
scroll to position [4, 0]
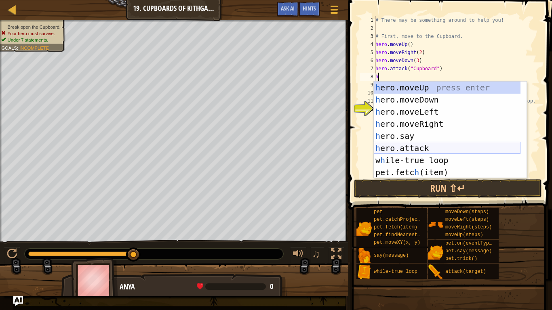
click at [417, 150] on div "h ero.moveUp press enter h ero.moveDown press enter h ero.moveLeft press enter …" at bounding box center [447, 142] width 147 height 121
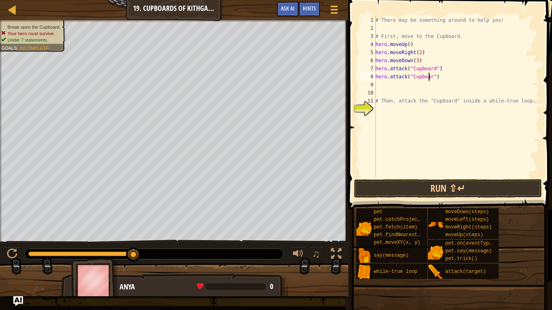
scroll to position [4, 4]
click at [421, 186] on button "Run ⇧↵" at bounding box center [448, 188] width 188 height 19
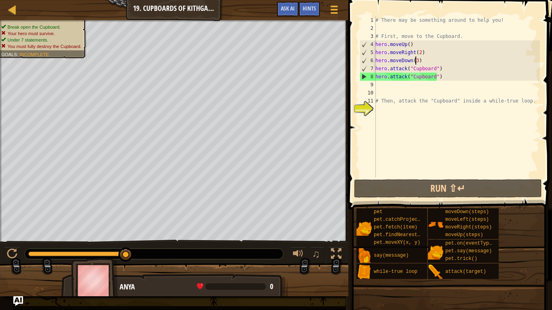
click at [417, 60] on div "# There may be something around to help you! # First, move to the Cupboard. her…" at bounding box center [457, 105] width 166 height 178
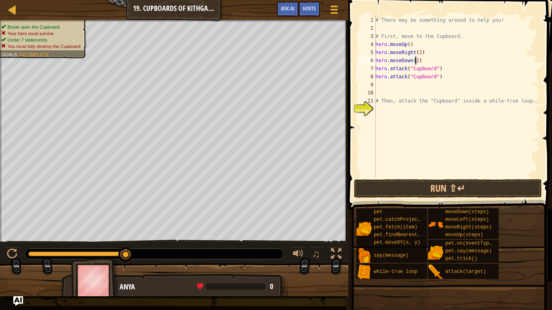
type textarea "hero.moveDown(2)"
click at [452, 182] on button "Run ⇧↵" at bounding box center [448, 188] width 188 height 19
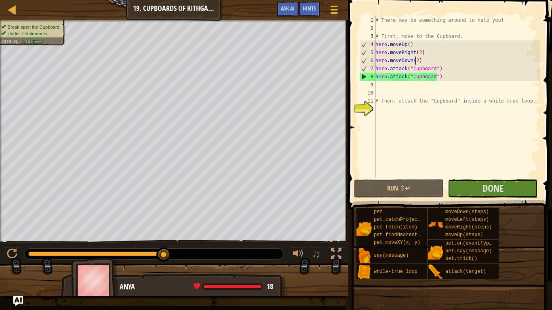
click at [489, 194] on span "Done" at bounding box center [493, 188] width 21 height 13
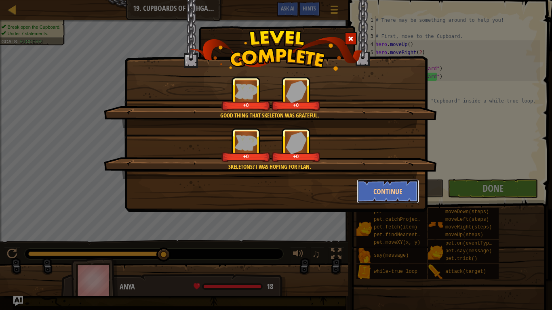
click at [394, 202] on button "Continue" at bounding box center [388, 191] width 63 height 24
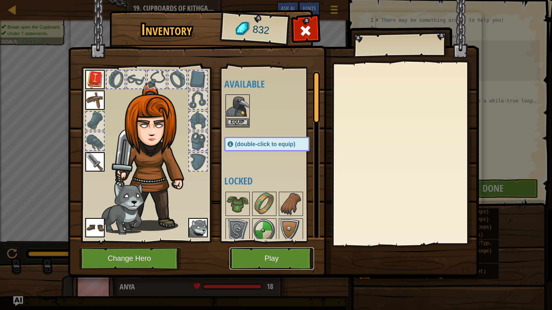
click at [278, 258] on button "Play" at bounding box center [272, 259] width 84 height 22
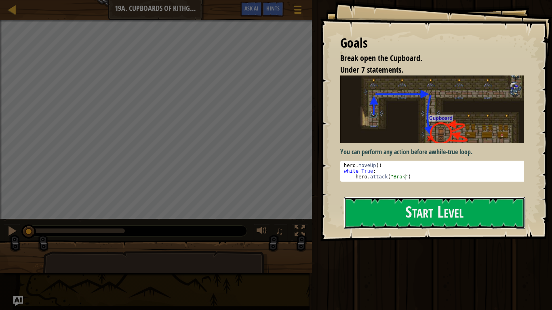
click at [374, 202] on button "Start Level" at bounding box center [434, 213] width 181 height 32
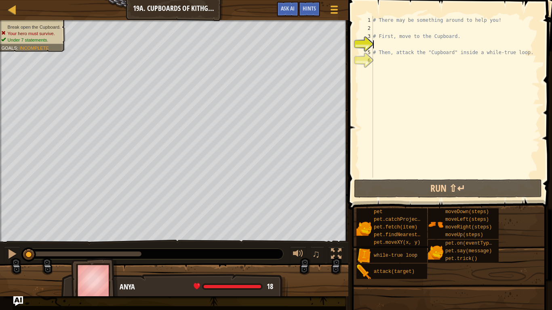
type textarea "h"
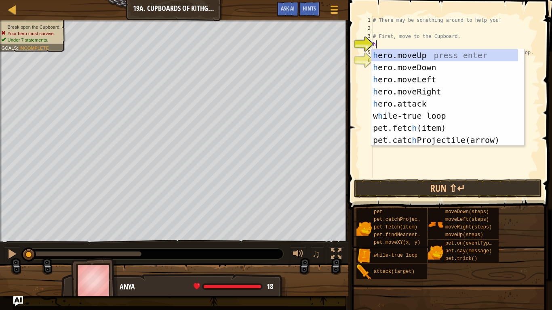
scroll to position [4, 0]
click at [408, 65] on div "h ero.moveUp press enter h ero.moveDown press enter h ero.moveLeft press enter …" at bounding box center [444, 109] width 147 height 121
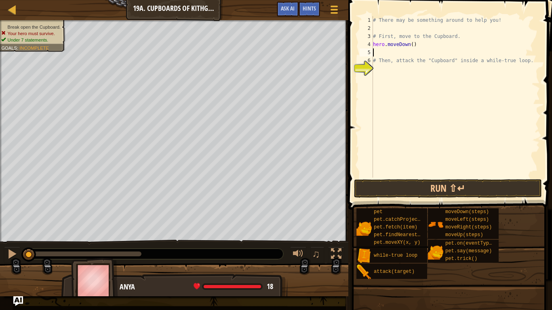
type textarea "h"
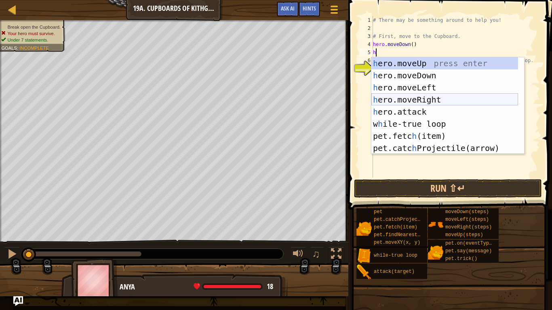
click at [409, 101] on div "h ero.moveUp press enter h ero.moveDown press enter h ero.moveLeft press enter …" at bounding box center [444, 117] width 147 height 121
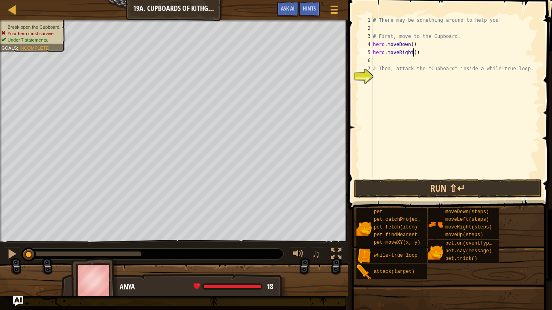
click at [413, 55] on div "# There may be something around to help you! # First, move to the Cupboard. her…" at bounding box center [455, 105] width 169 height 178
type textarea "hero.moveRight(2)"
click at [431, 59] on div "# There may be something around to help you! # First, move to the Cupboard. her…" at bounding box center [455, 105] width 169 height 178
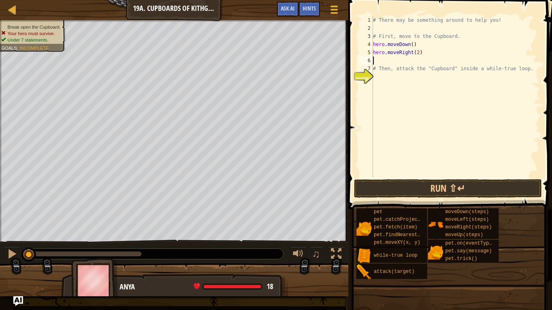
type textarea "h"
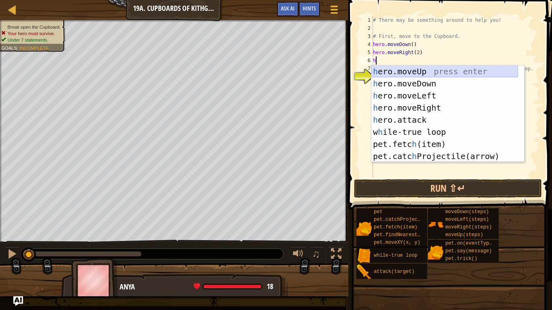
click at [413, 75] on div "h ero.moveUp press enter h ero.moveDown press enter h ero.moveLeft press enter …" at bounding box center [444, 125] width 147 height 121
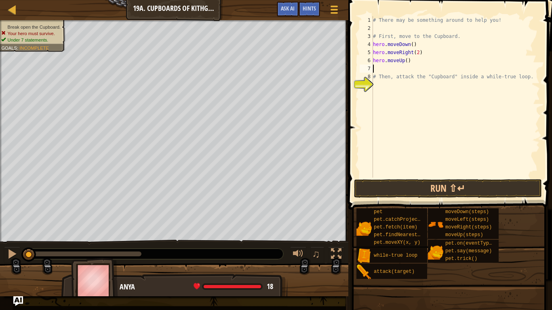
click at [406, 63] on div "# There may be something around to help you! # First, move to the Cupboard. her…" at bounding box center [455, 105] width 169 height 178
type textarea "hero.moveUp(2)"
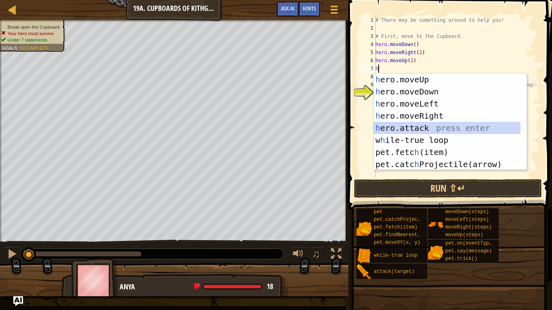
click at [423, 127] on div "h ero.moveUp press enter h ero.moveDown press enter h ero.moveLeft press enter …" at bounding box center [447, 134] width 147 height 121
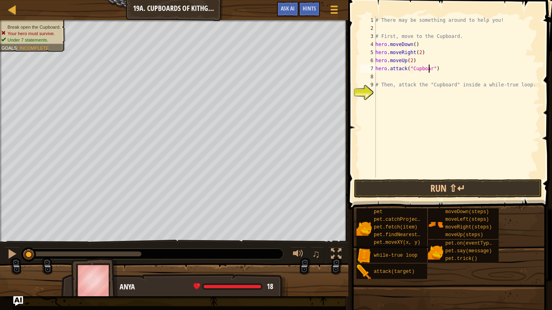
scroll to position [4, 4]
type textarea "hero.attack("Cupboard")"
click at [430, 78] on div "# There may be something around to help you! # First, move to the Cupboard. her…" at bounding box center [457, 105] width 166 height 178
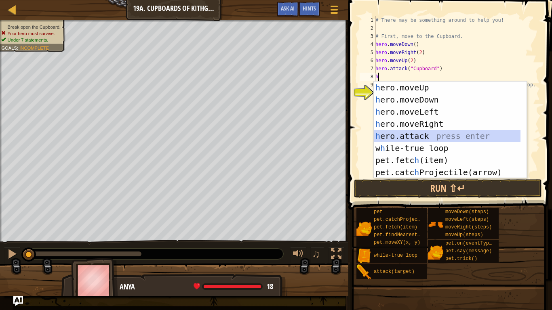
click at [421, 136] on div "h ero.moveUp press enter h ero.moveDown press enter h ero.moveLeft press enter …" at bounding box center [447, 142] width 147 height 121
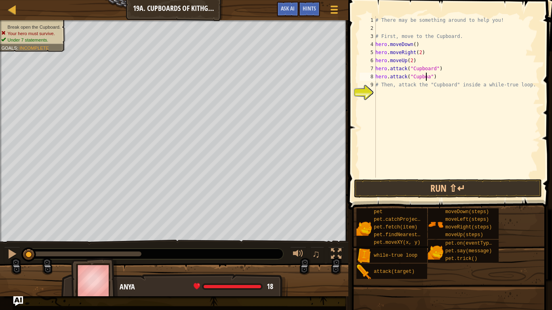
scroll to position [4, 4]
click at [419, 184] on button "Run ⇧↵" at bounding box center [448, 188] width 188 height 19
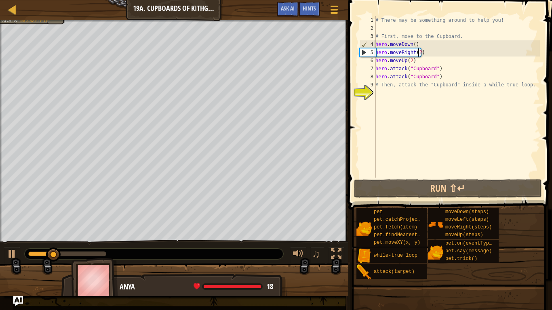
click at [419, 54] on div "# There may be something around to help you! # First, move to the Cupboard. her…" at bounding box center [457, 105] width 166 height 178
click at [413, 54] on div "# There may be something around to help you! # First, move to the Cupboard. her…" at bounding box center [457, 105] width 166 height 178
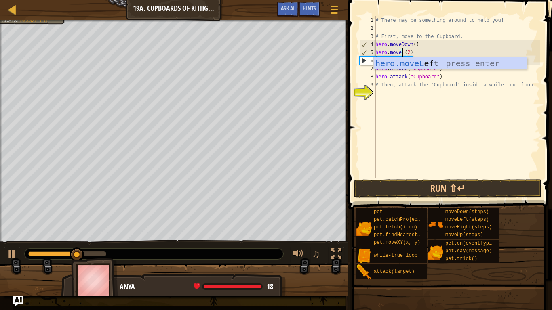
scroll to position [4, 2]
click at [414, 64] on div "hero.moveL eft press enter" at bounding box center [450, 75] width 153 height 36
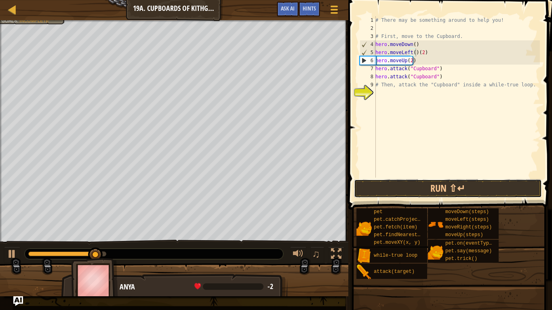
click at [430, 183] on button "Run ⇧↵" at bounding box center [448, 188] width 188 height 19
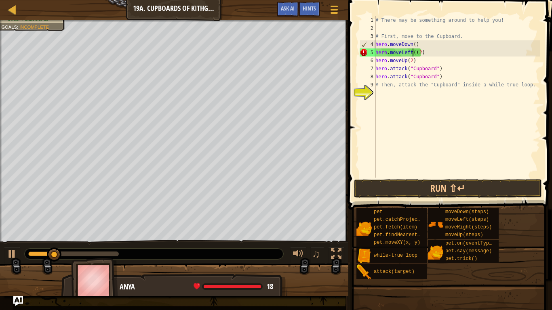
type textarea "hero.moveLeft(2)"
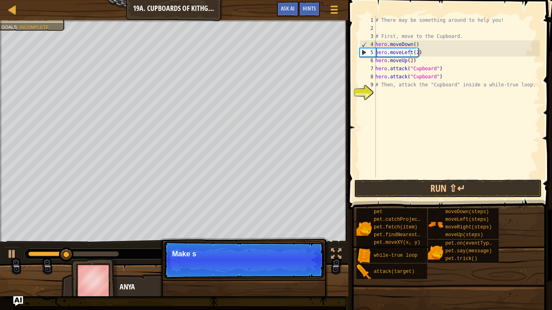
click at [441, 188] on button "Run ⇧↵" at bounding box center [448, 188] width 188 height 19
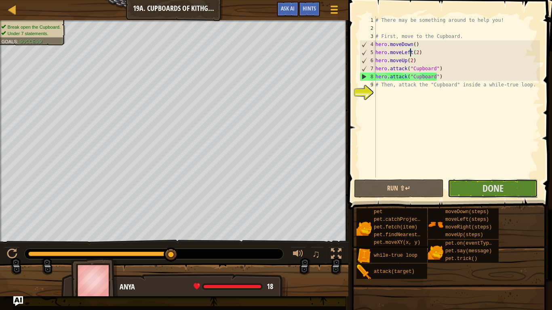
click at [481, 189] on button "Done" at bounding box center [493, 188] width 90 height 19
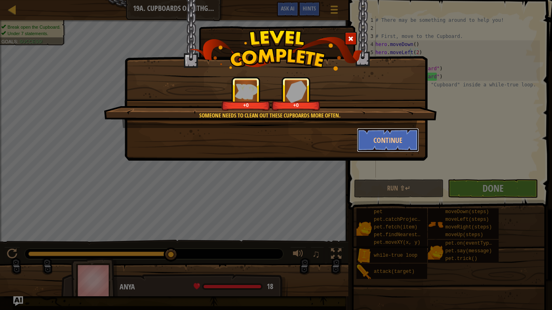
click at [384, 139] on button "Continue" at bounding box center [388, 140] width 63 height 24
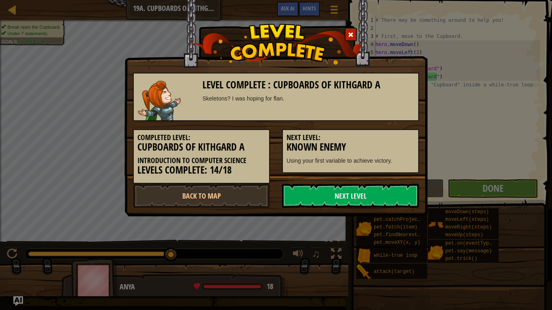
click at [344, 194] on link "Next Level" at bounding box center [350, 196] width 137 height 24
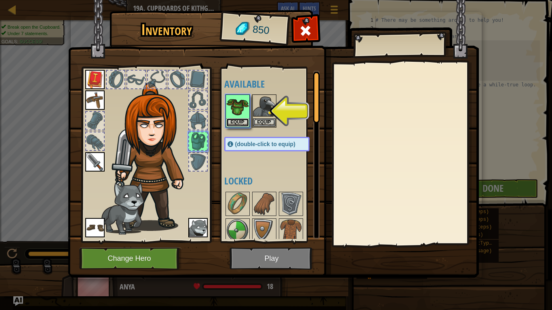
click at [233, 118] on button "Equip" at bounding box center [237, 122] width 23 height 8
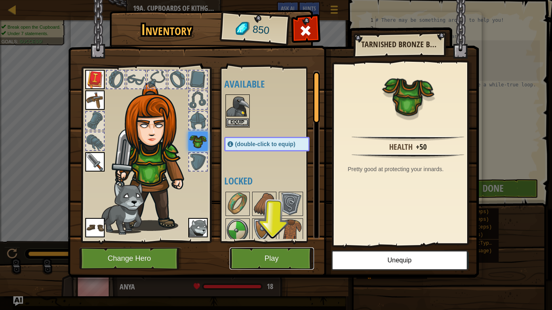
click at [292, 259] on button "Play" at bounding box center [272, 259] width 84 height 22
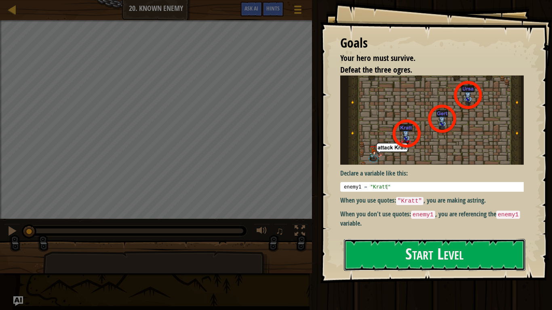
click at [398, 257] on button "Start Level" at bounding box center [434, 255] width 181 height 32
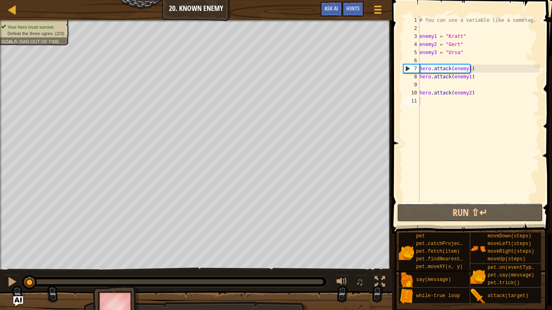
click at [467, 214] on button "Run ⇧↵" at bounding box center [470, 213] width 146 height 19
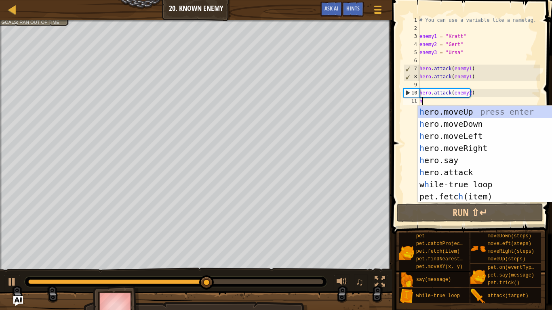
scroll to position [4, 0]
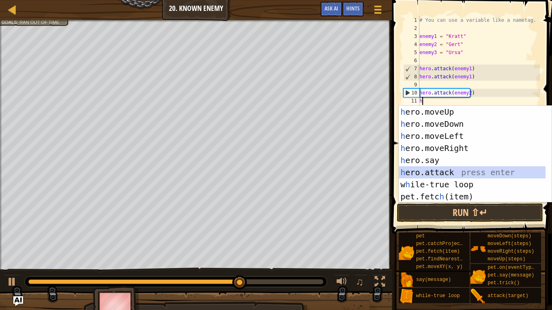
click at [442, 170] on div "h ero.moveUp press enter h ero.moveDown press enter h ero.moveLeft press enter …" at bounding box center [472, 166] width 147 height 121
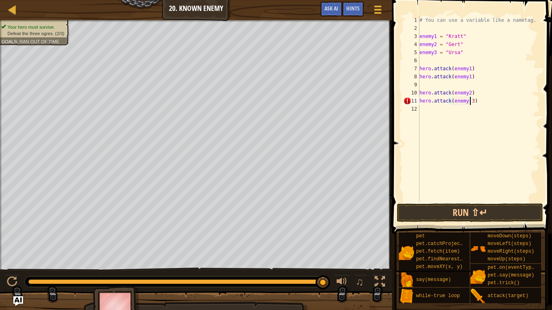
scroll to position [4, 4]
click at [449, 213] on button "Run ⇧↵" at bounding box center [470, 213] width 146 height 19
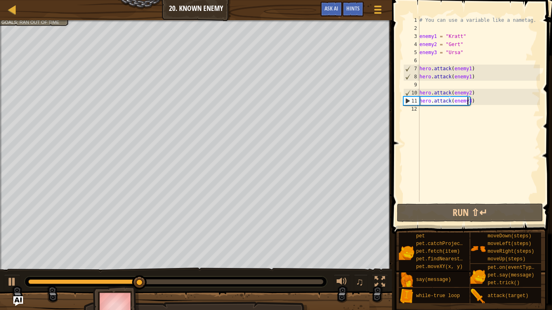
click at [476, 93] on div "# You can use a variable like a nametag. enemy1 = "Kratt" enemy2 = "Gert" enemy…" at bounding box center [479, 117] width 122 height 202
type textarea "hero.attack(enemy2)"
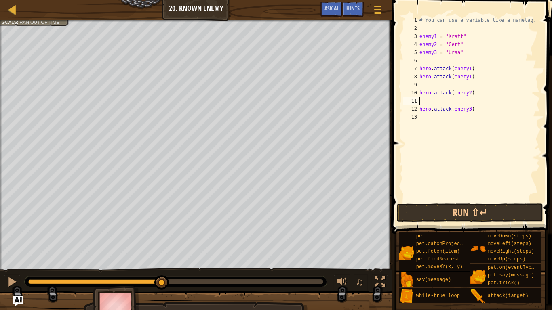
click at [456, 101] on div "# You can use a variable like a nametag. enemy1 = "Kratt" enemy2 = "Gert" enemy…" at bounding box center [479, 117] width 122 height 202
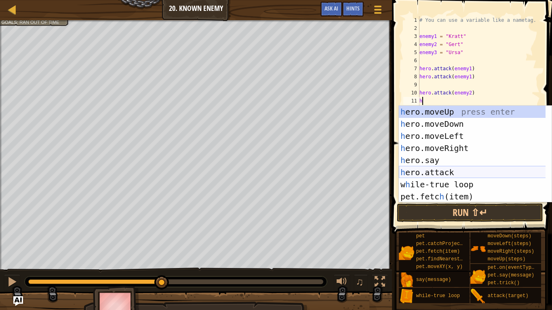
click at [455, 171] on div "h ero.moveUp press enter h ero.moveDown press enter h ero.moveLeft press enter …" at bounding box center [475, 166] width 153 height 121
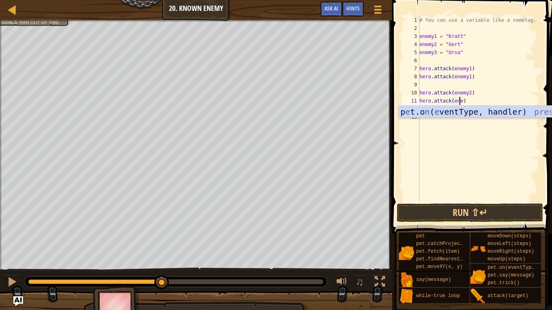
scroll to position [4, 3]
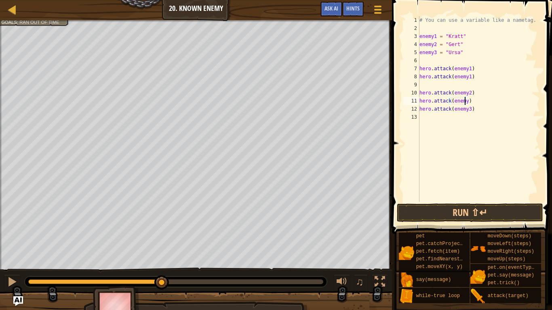
type textarea "hero.attack(enemy2)"
click at [466, 117] on div "# You can use a variable like a nametag. enemy1 = "Kratt" enemy2 = "Gert" enemy…" at bounding box center [479, 117] width 122 height 202
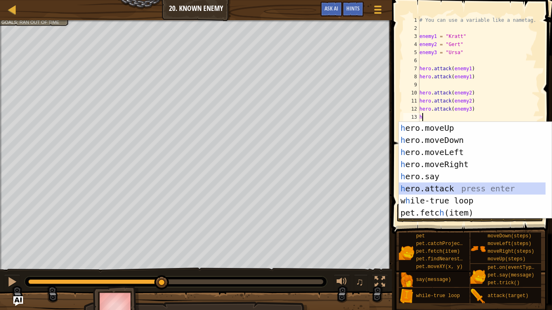
click at [450, 189] on div "h ero.moveUp press enter h ero.moveDown press enter h ero.moveLeft press enter …" at bounding box center [472, 182] width 147 height 121
type textarea "hero.attack(enemy)"
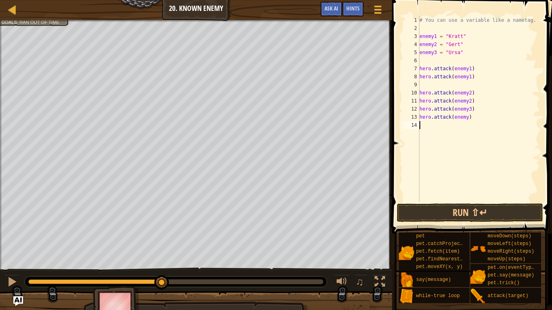
click at [466, 124] on div "# You can use a variable like a nametag. enemy1 = "Kratt" enemy2 = "Gert" enemy…" at bounding box center [479, 117] width 122 height 202
click at [466, 122] on div "# You can use a variable like a nametag. enemy1 = "Kratt" enemy2 = "Gert" enemy…" at bounding box center [479, 117] width 122 height 202
click at [465, 119] on div "# You can use a variable like a nametag. enemy1 = "Kratt" enemy2 = "Gert" enemy…" at bounding box center [479, 117] width 122 height 202
type textarea "hero.attack(enemy3)"
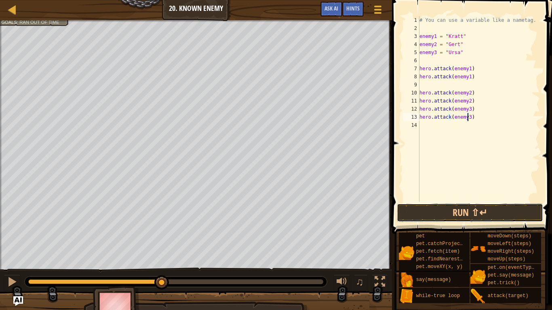
click at [467, 213] on button "Run ⇧↵" at bounding box center [470, 213] width 146 height 19
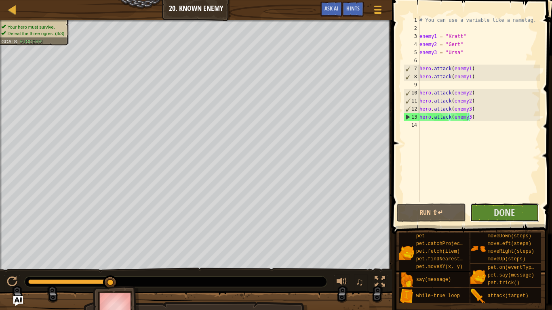
click at [492, 210] on button "Done" at bounding box center [504, 213] width 69 height 19
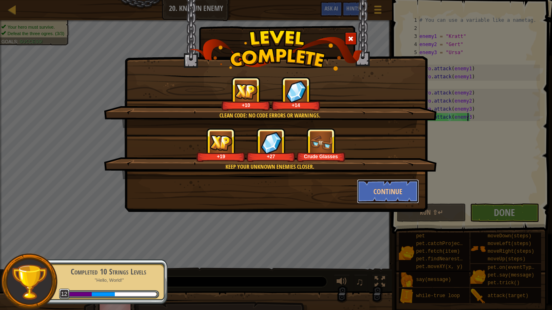
click at [390, 190] on button "Continue" at bounding box center [388, 191] width 63 height 24
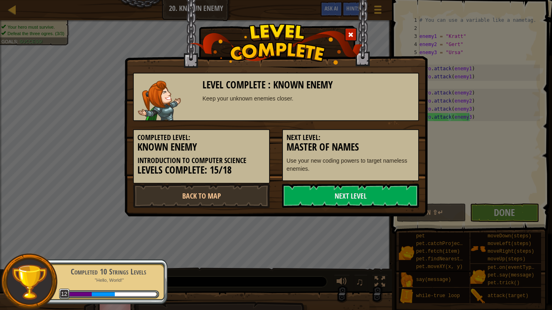
click at [315, 195] on link "Next Level" at bounding box center [350, 196] width 137 height 24
